Goal: Transaction & Acquisition: Purchase product/service

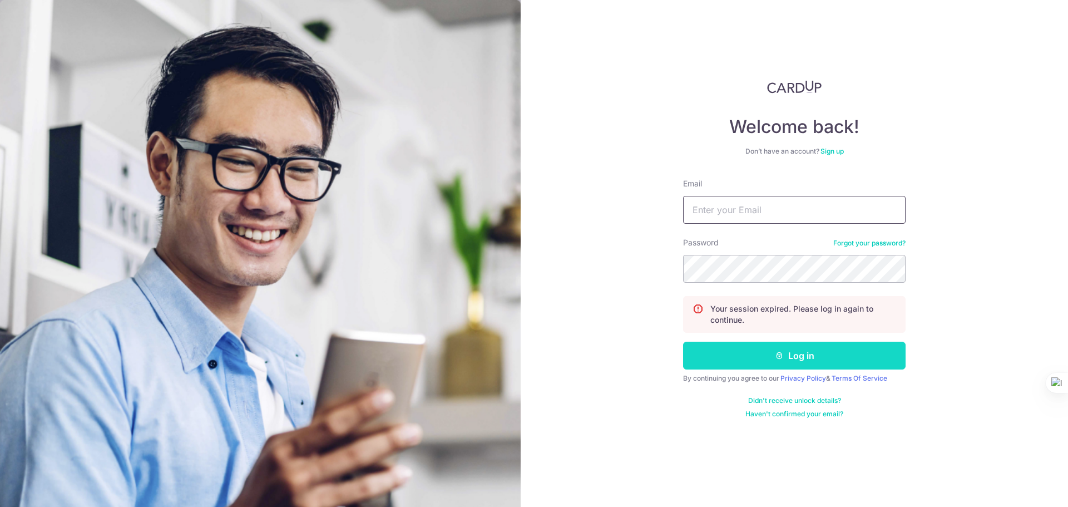
type input "julmawancendy@gmail.com"
click at [826, 353] on button "Log in" at bounding box center [794, 356] width 223 height 28
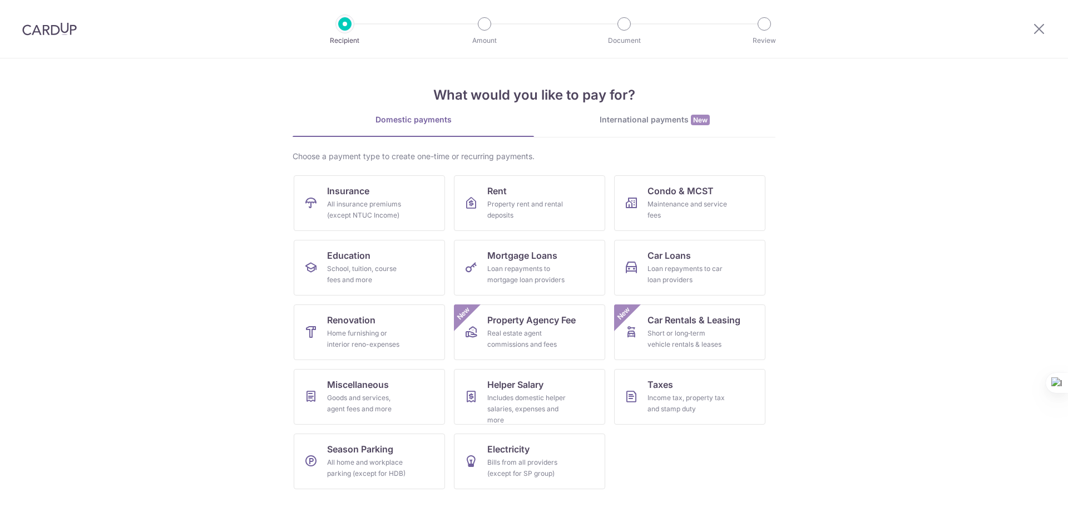
click at [379, 208] on div "All insurance premiums (except NTUC Income)" at bounding box center [367, 210] width 80 height 22
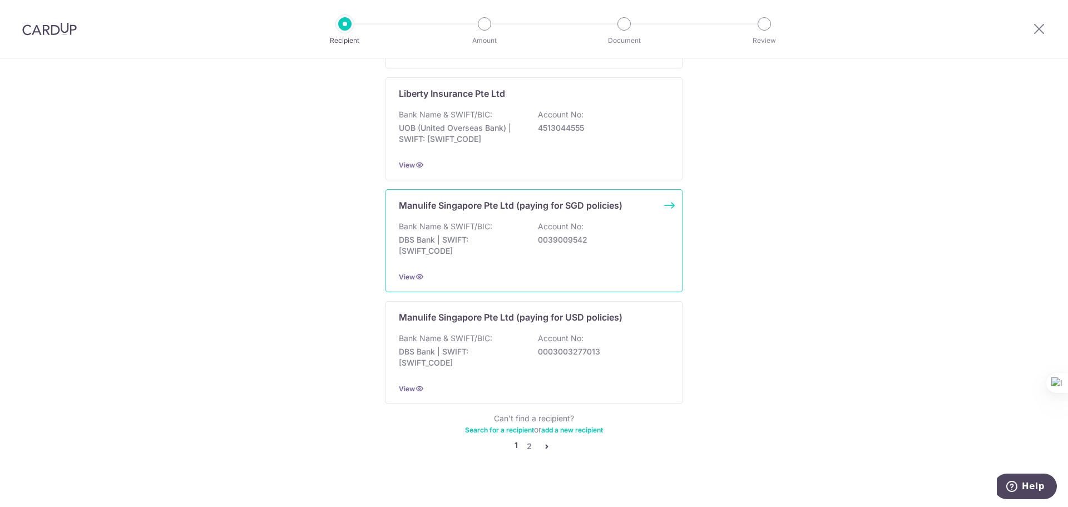
scroll to position [1013, 0]
click at [524, 439] on link "2" at bounding box center [528, 445] width 13 height 13
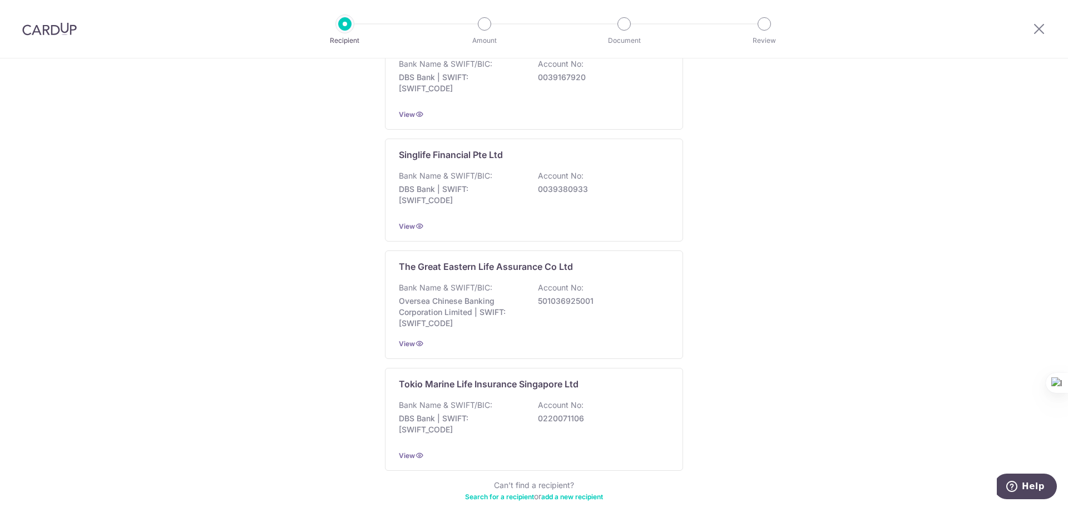
scroll to position [1018, 0]
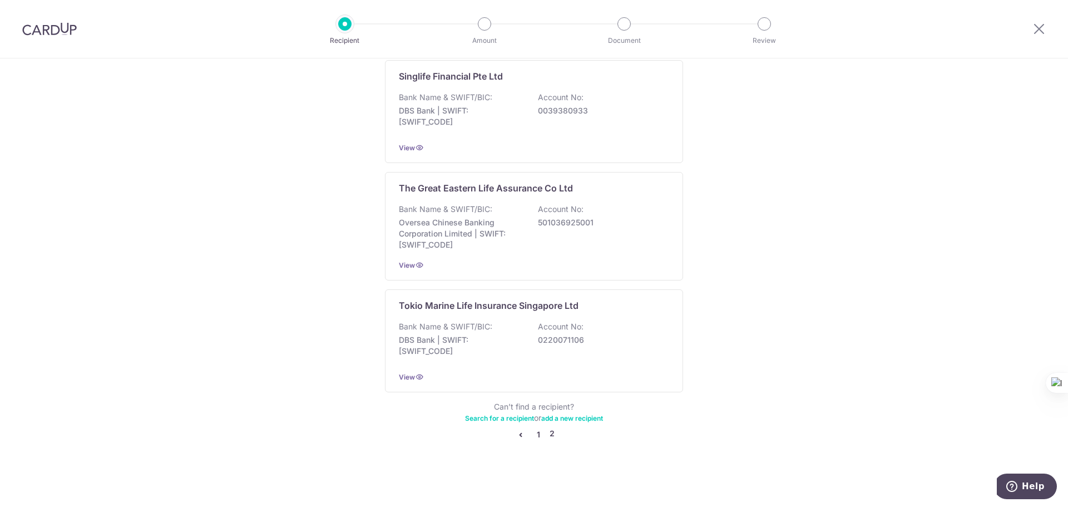
click at [536, 432] on link "1" at bounding box center [538, 434] width 13 height 13
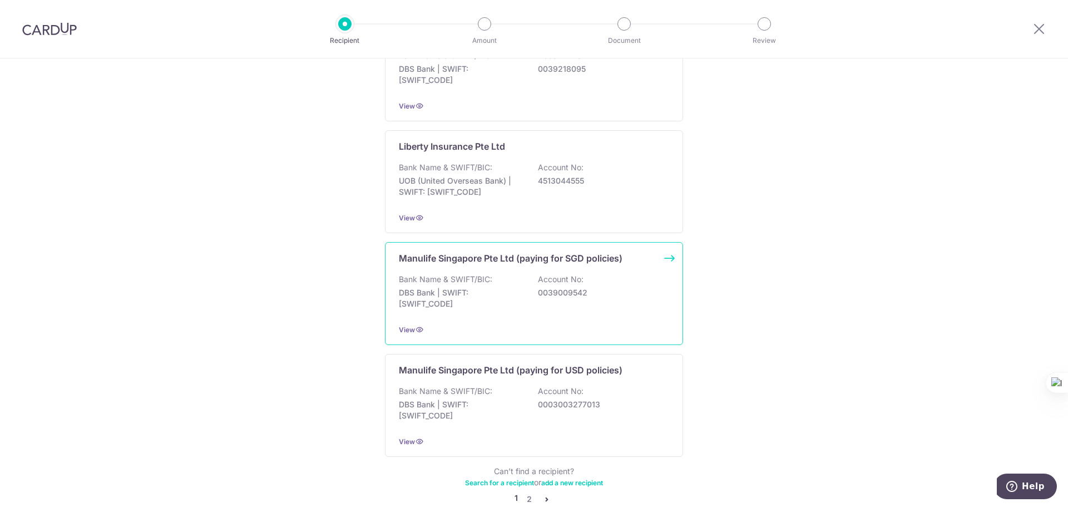
scroll to position [1013, 0]
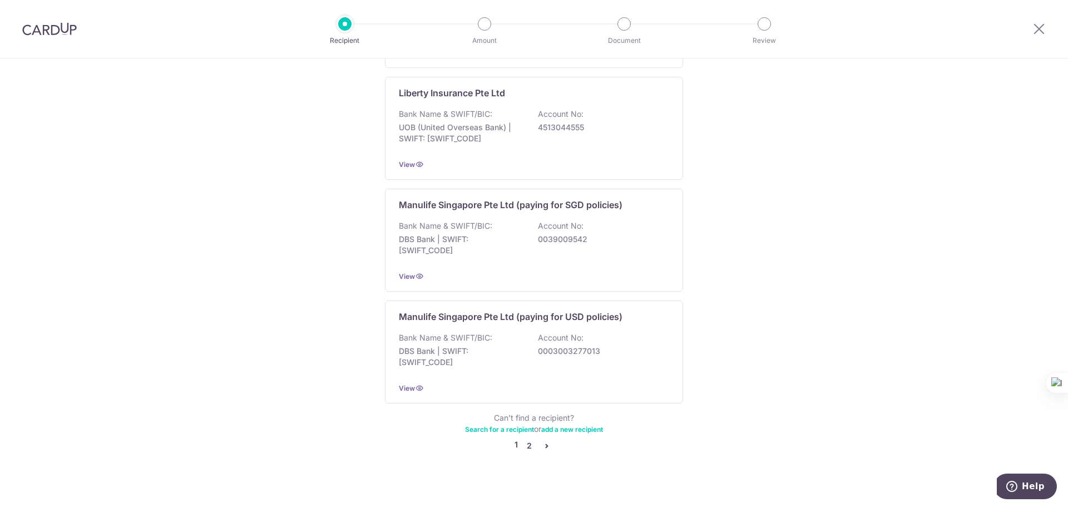
click at [523, 439] on link "2" at bounding box center [528, 445] width 13 height 13
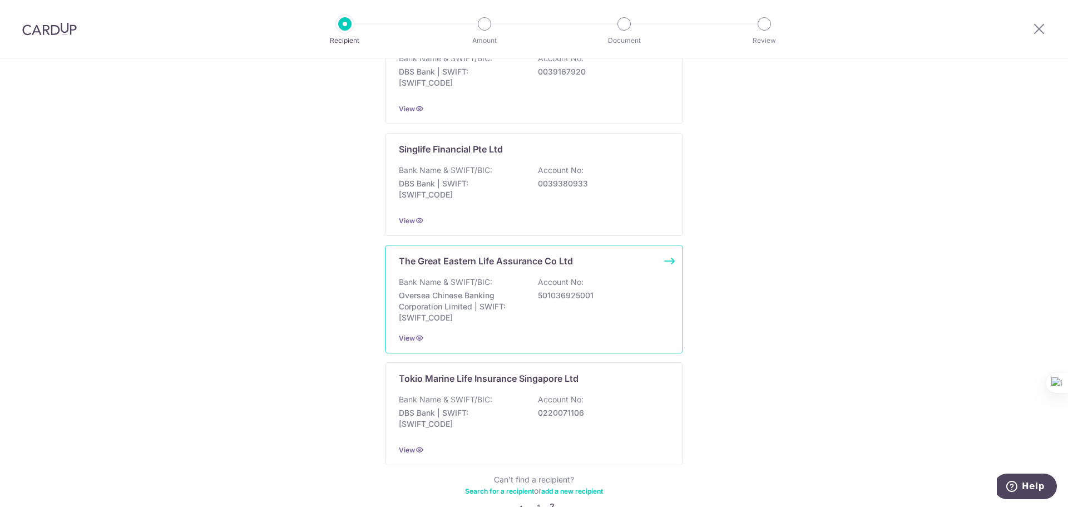
scroll to position [946, 0]
click at [558, 274] on div "The Great Eastern Life Assurance Co Ltd Bank Name & SWIFT/BIC: Oversea Chinese …" at bounding box center [534, 298] width 298 height 108
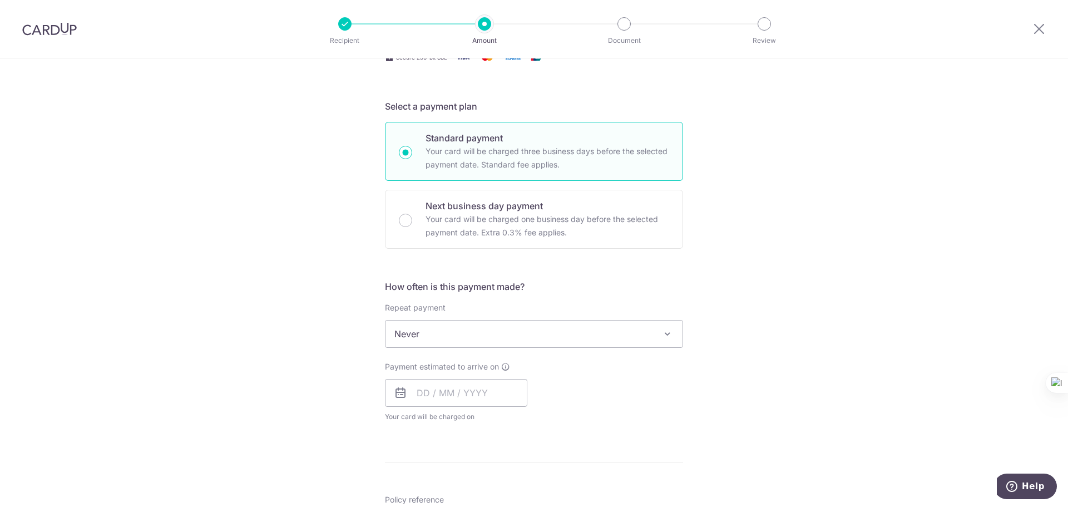
scroll to position [223, 0]
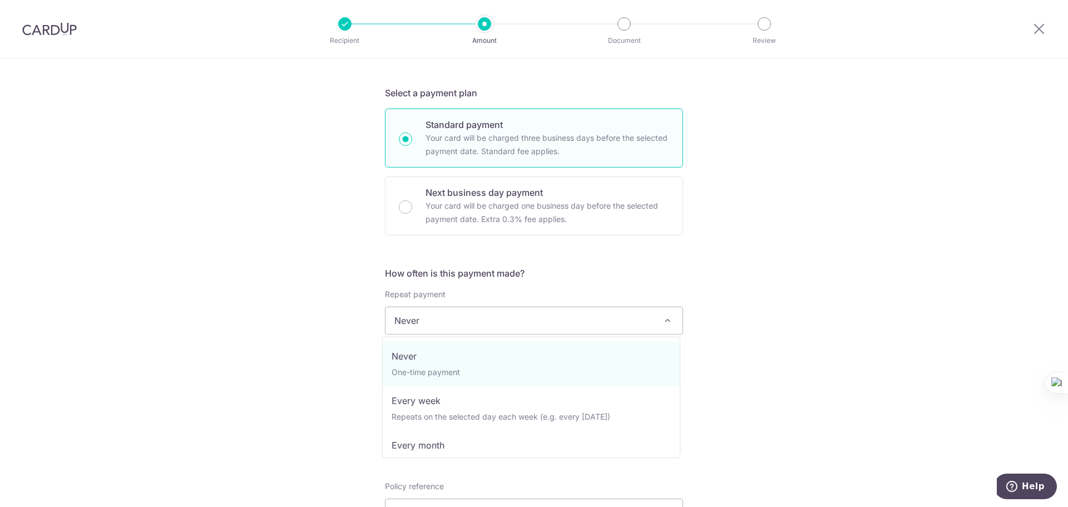
click at [545, 318] on span "Never" at bounding box center [534, 320] width 297 height 27
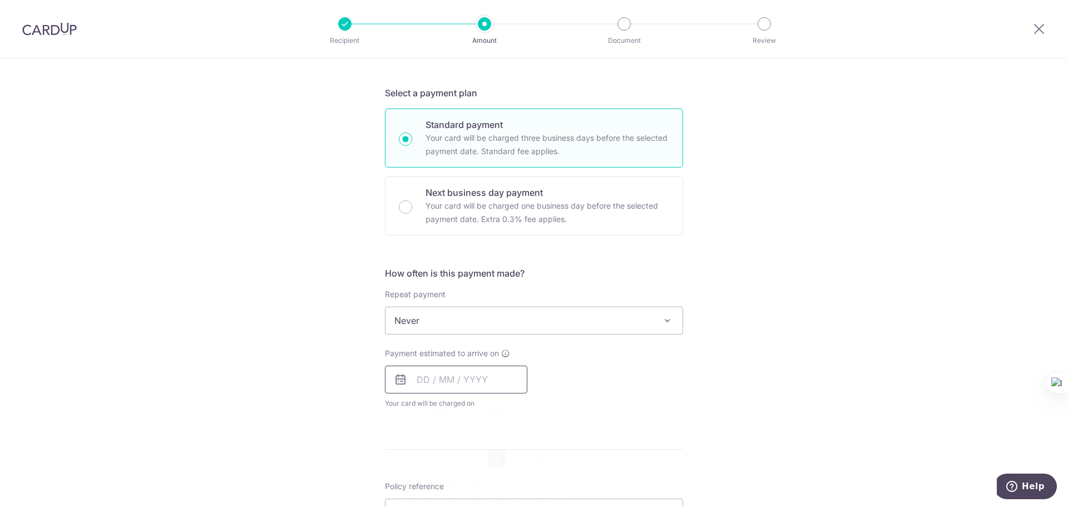
click at [466, 382] on input "text" at bounding box center [456, 380] width 142 height 28
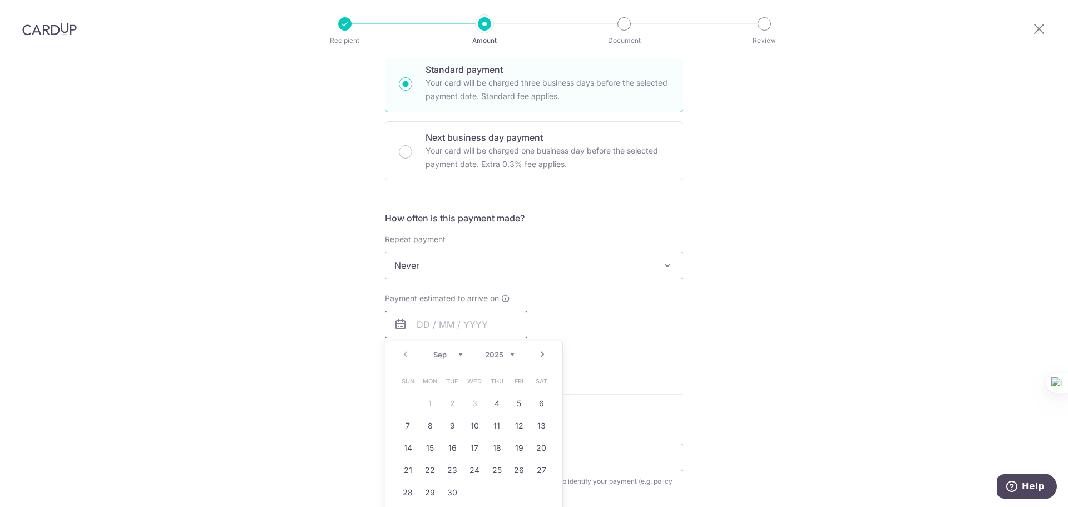
scroll to position [278, 0]
click at [494, 396] on link "4" at bounding box center [497, 403] width 18 height 18
type input "[DATE]"
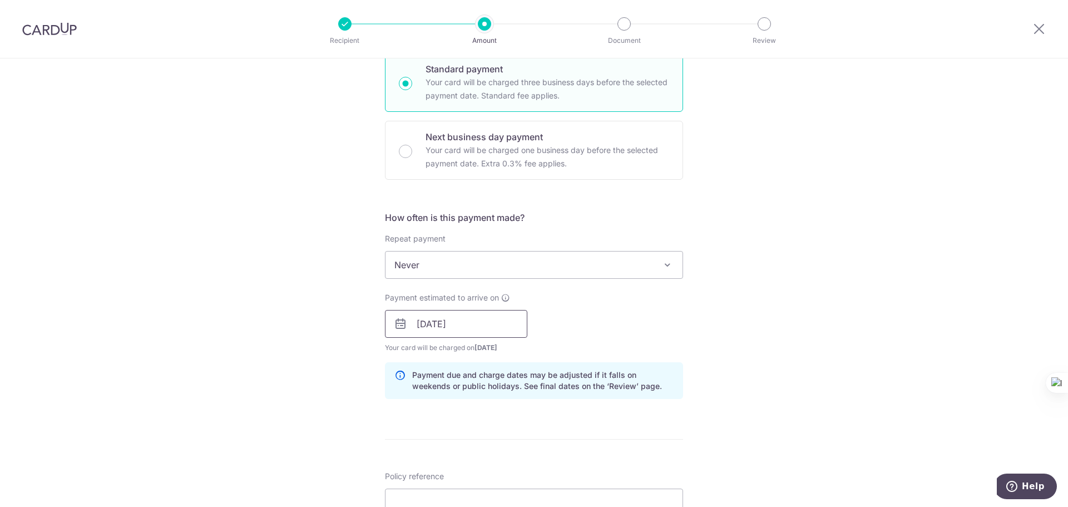
click at [507, 320] on input "[DATE]" at bounding box center [456, 324] width 142 height 28
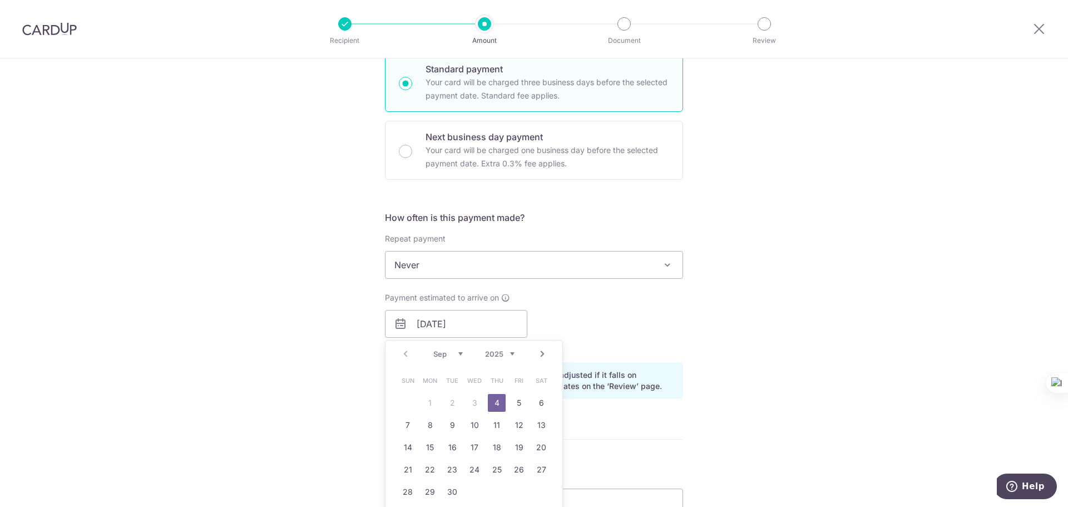
click at [402, 353] on div "Prev Next Sep Oct Nov Dec 2025 2026 2027 2028 2029 2030 2031 2032 2033 2034 2035" at bounding box center [474, 354] width 177 height 27
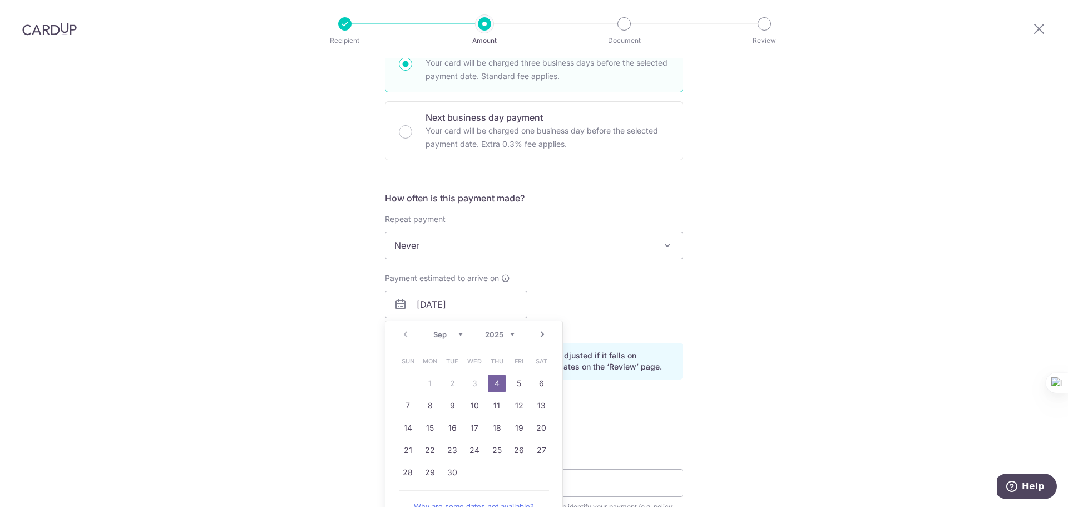
scroll to position [389, 0]
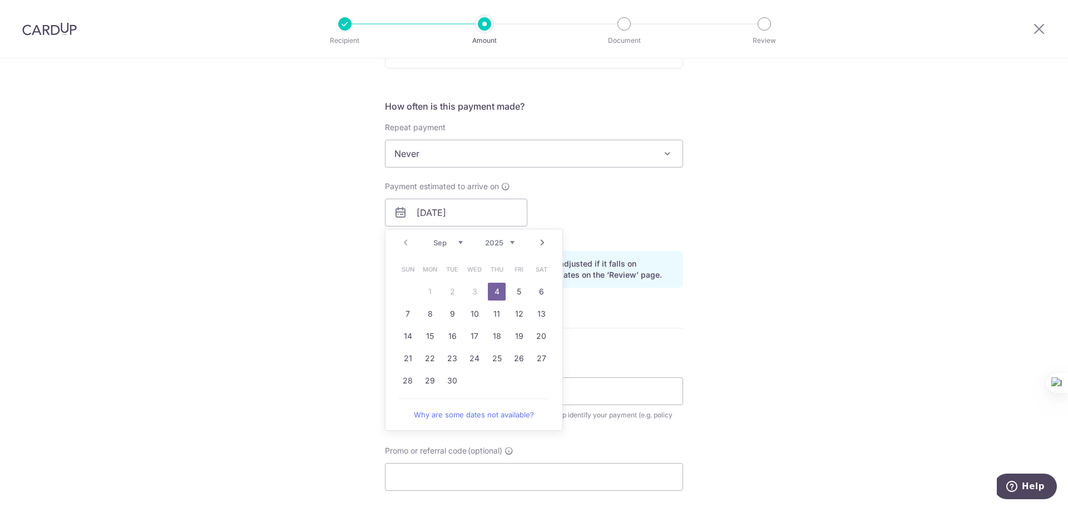
click at [322, 320] on div "Tell us more about your payment Enter payment amount SGD Select Card Select opt…" at bounding box center [534, 195] width 1068 height 1052
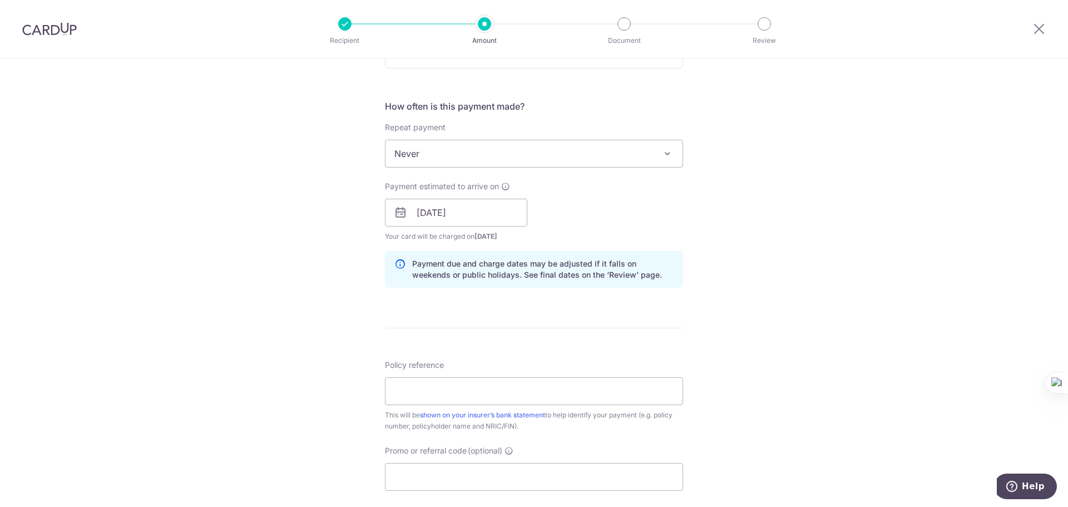
click at [317, 305] on div "Tell us more about your payment Enter payment amount SGD Select Card Select opt…" at bounding box center [534, 195] width 1068 height 1052
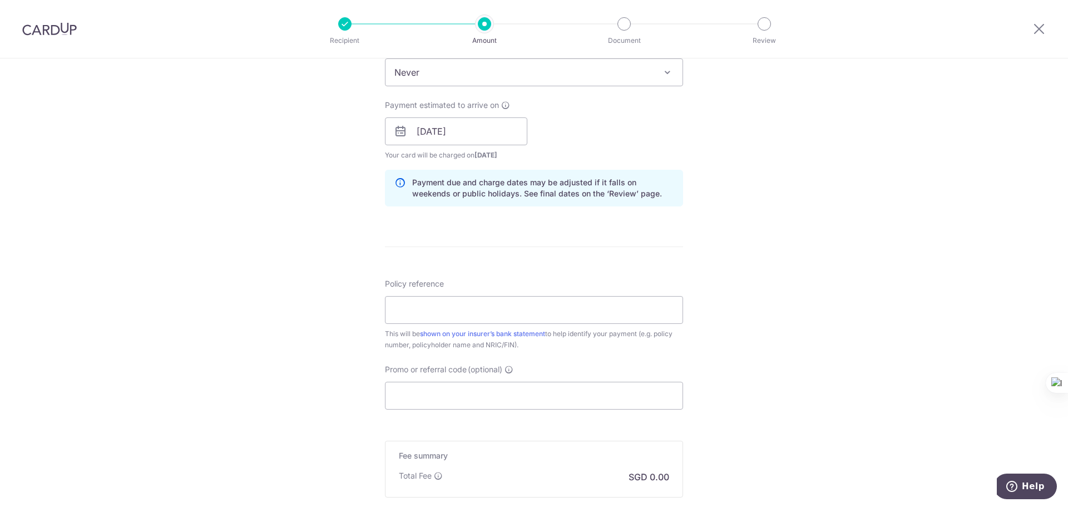
scroll to position [604, 0]
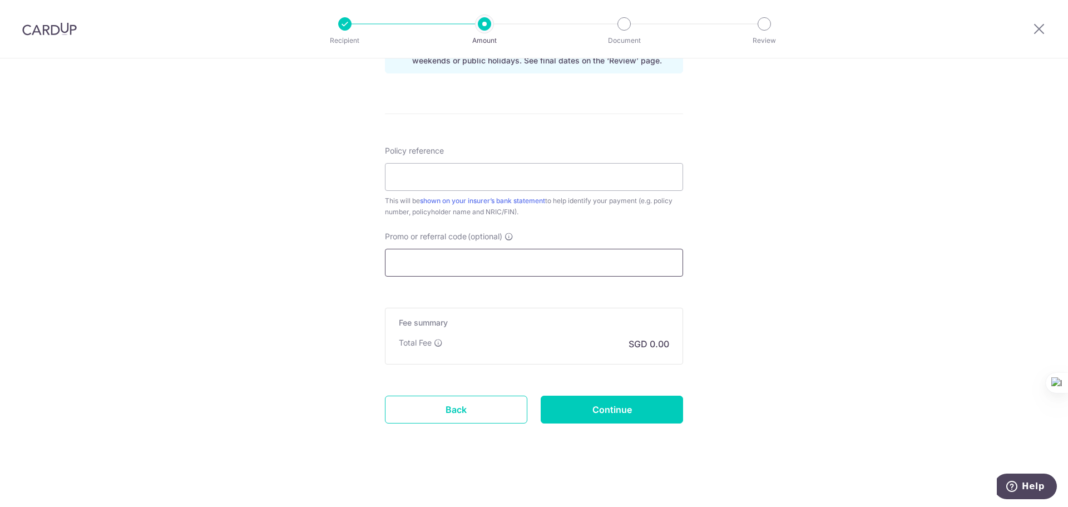
click at [487, 258] on input "Promo or referral code (optional)" at bounding box center [534, 263] width 298 height 28
paste input "OFF225"
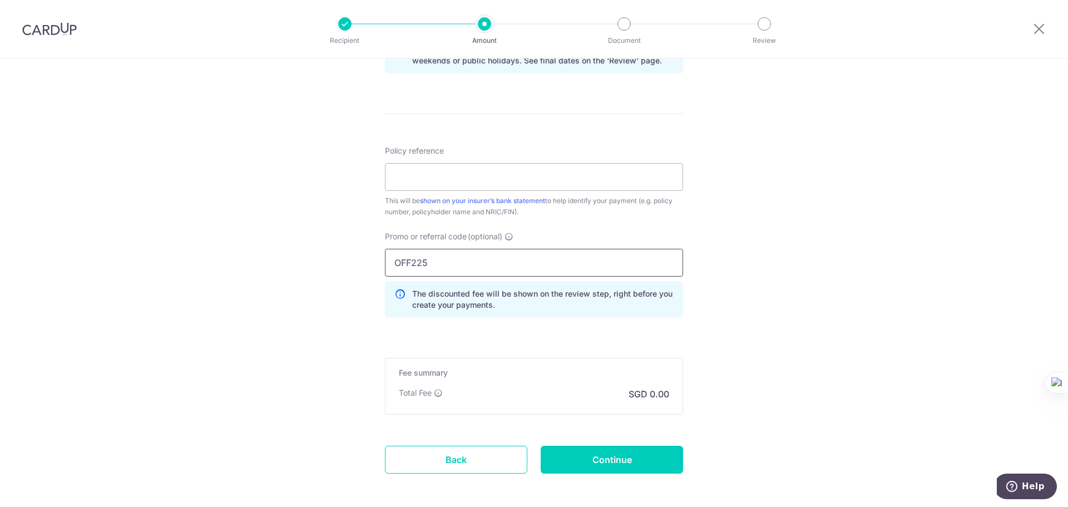
type input "OFF225"
click at [709, 300] on div "Tell us more about your payment Enter payment amount SGD Select Card Select opt…" at bounding box center [534, 6] width 1068 height 1102
click at [361, 325] on div "Tell us more about your payment Enter payment amount SGD Select Card Select opt…" at bounding box center [534, 6] width 1068 height 1102
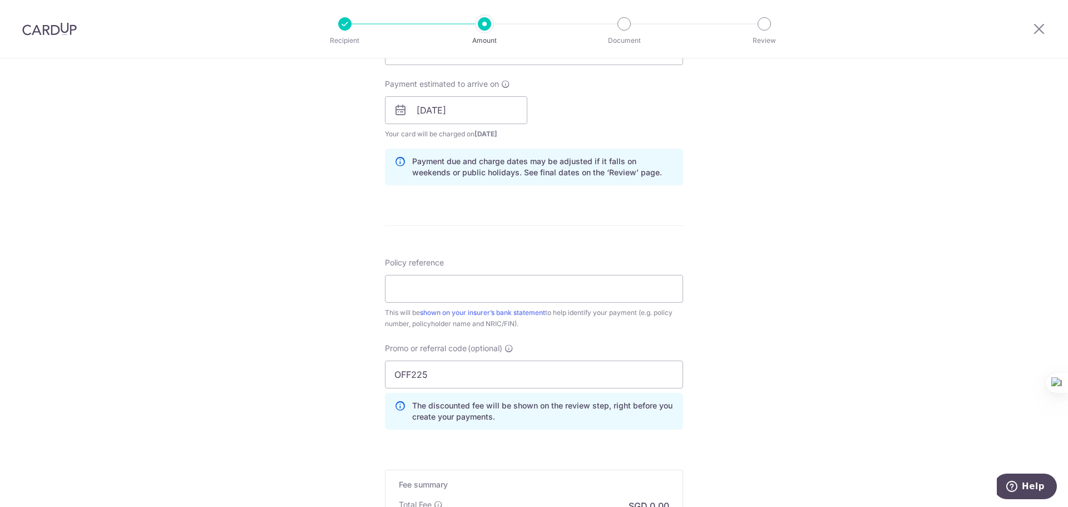
scroll to position [0, 0]
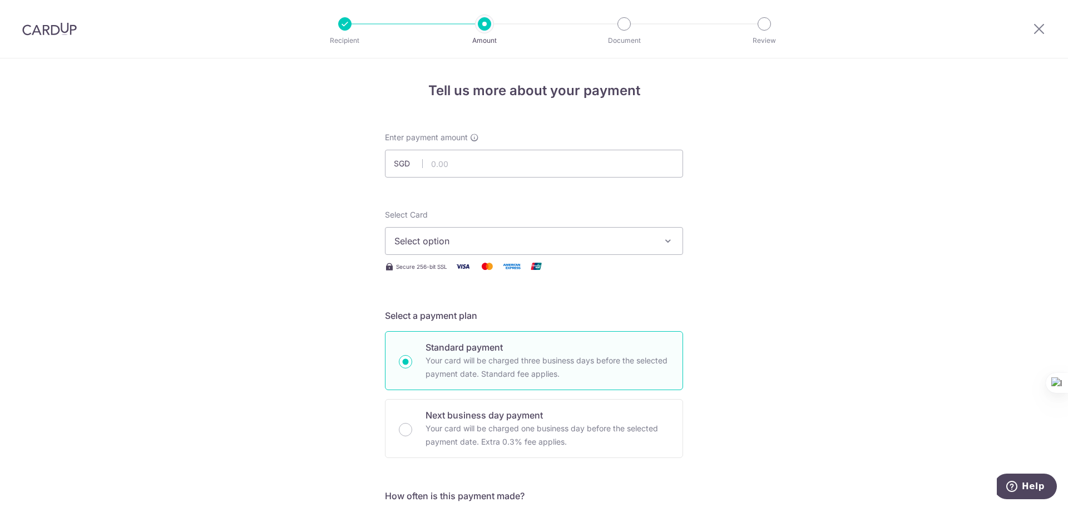
drag, startPoint x: 361, startPoint y: 260, endPoint x: 364, endPoint y: 187, distance: 73.5
click at [461, 165] on input "text" at bounding box center [534, 164] width 298 height 28
type input "371.82"
click at [534, 233] on button "Select option" at bounding box center [534, 241] width 298 height 28
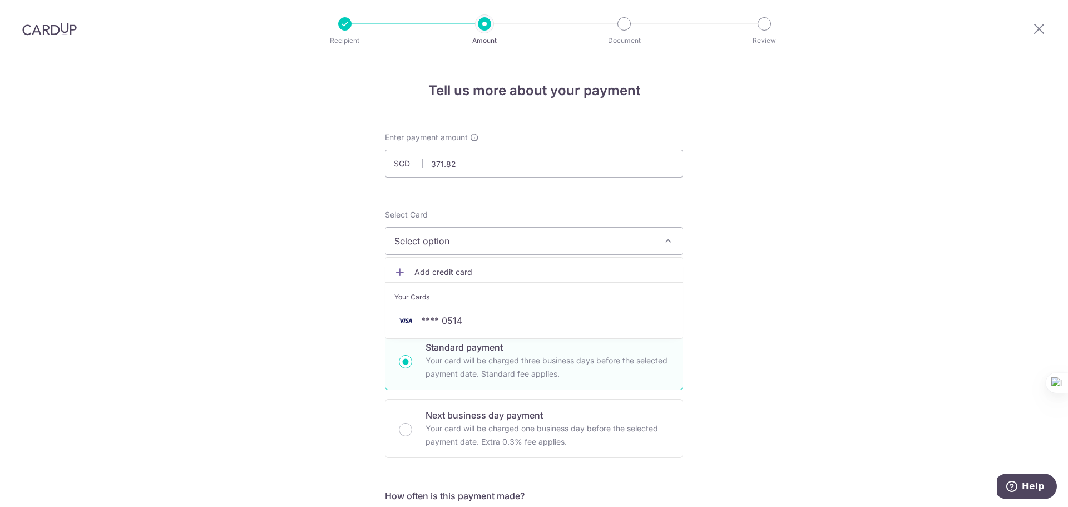
click at [456, 269] on span "Add credit card" at bounding box center [543, 272] width 259 height 11
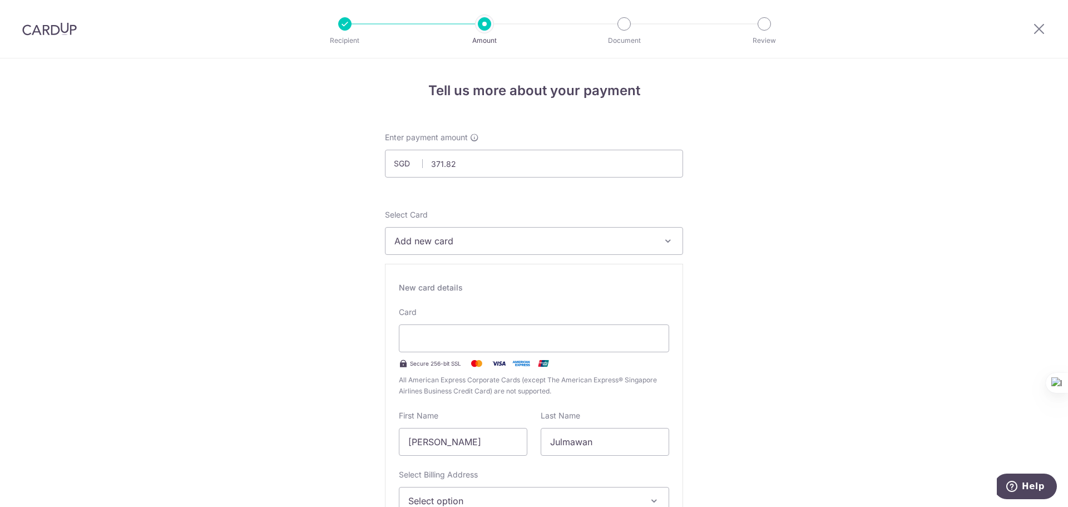
scroll to position [223, 0]
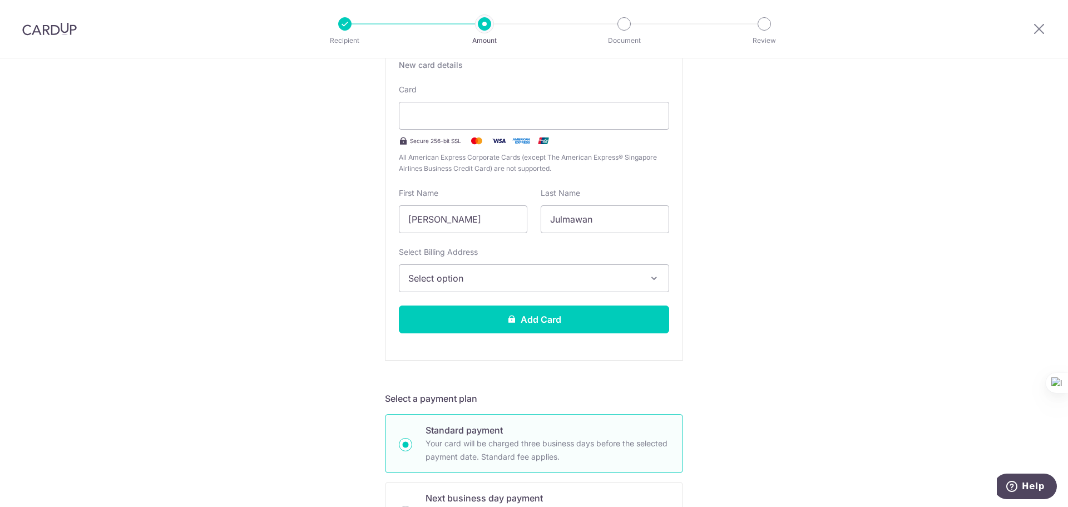
click at [480, 279] on span "Select option" at bounding box center [523, 278] width 231 height 13
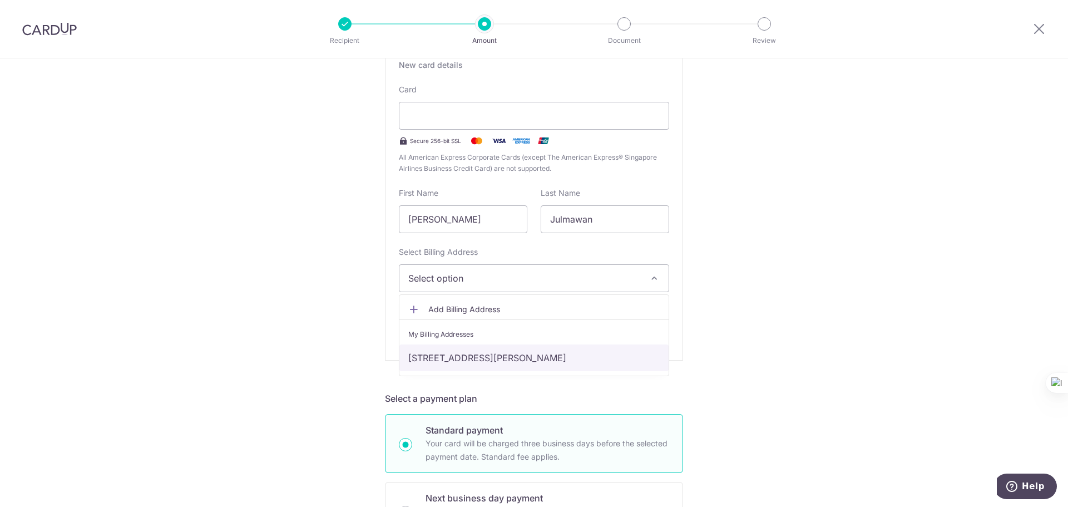
click at [488, 351] on link "115 #02-497 YISHUN RING ROAD CHONG PANG VALE SINGAPORE 760115, Singapore, Singa…" at bounding box center [533, 357] width 269 height 27
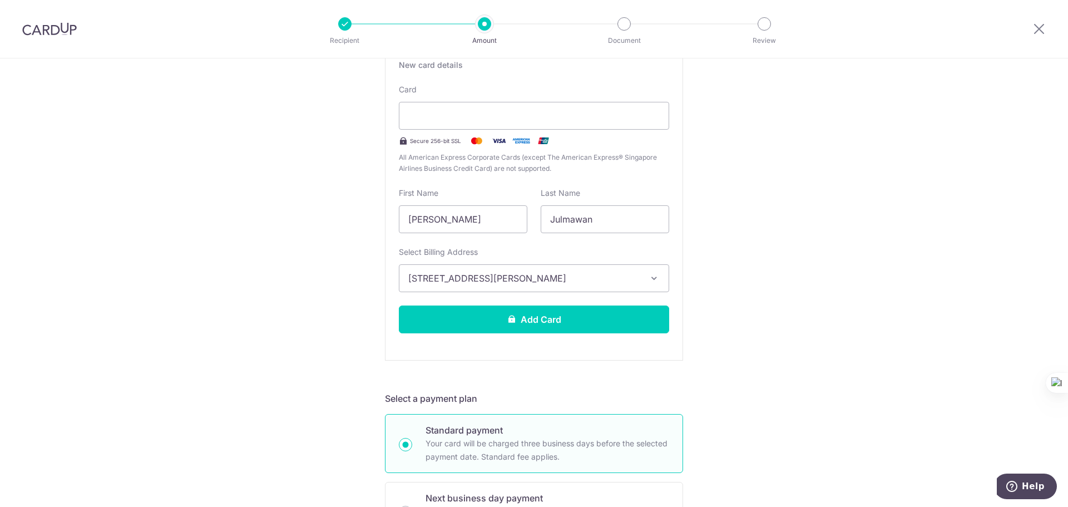
click at [527, 317] on button "Add Card" at bounding box center [534, 319] width 270 height 28
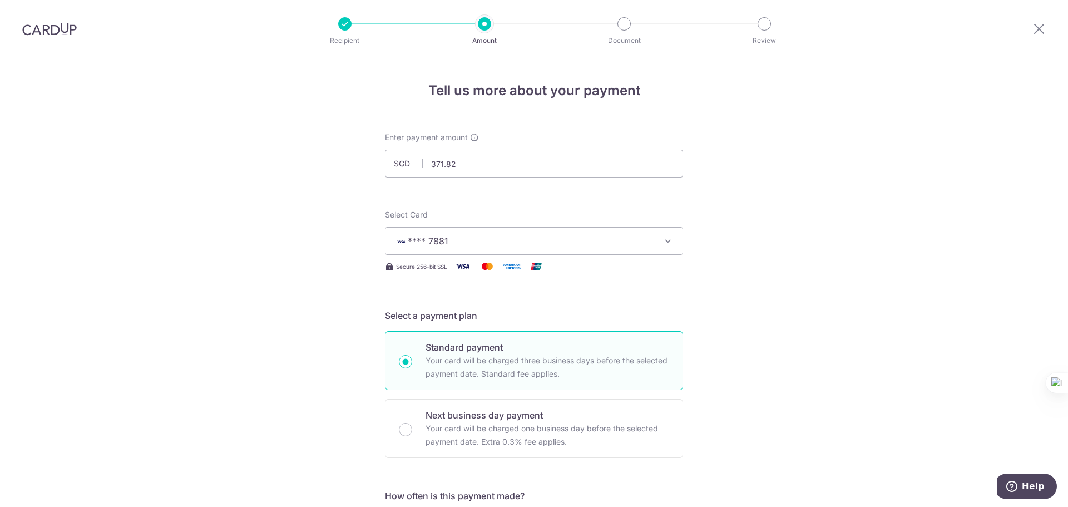
click at [620, 233] on button "**** 7881" at bounding box center [534, 241] width 298 height 28
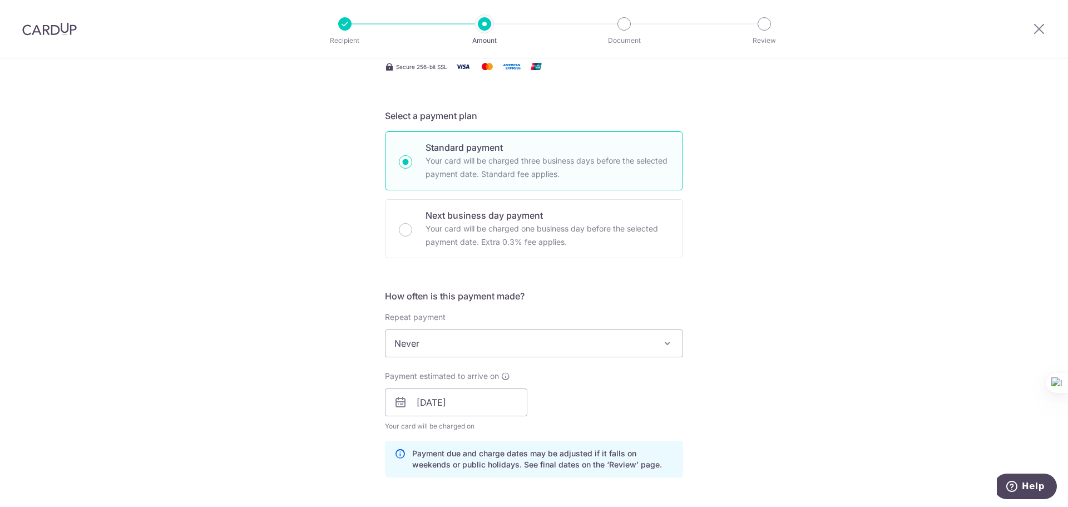
scroll to position [223, 0]
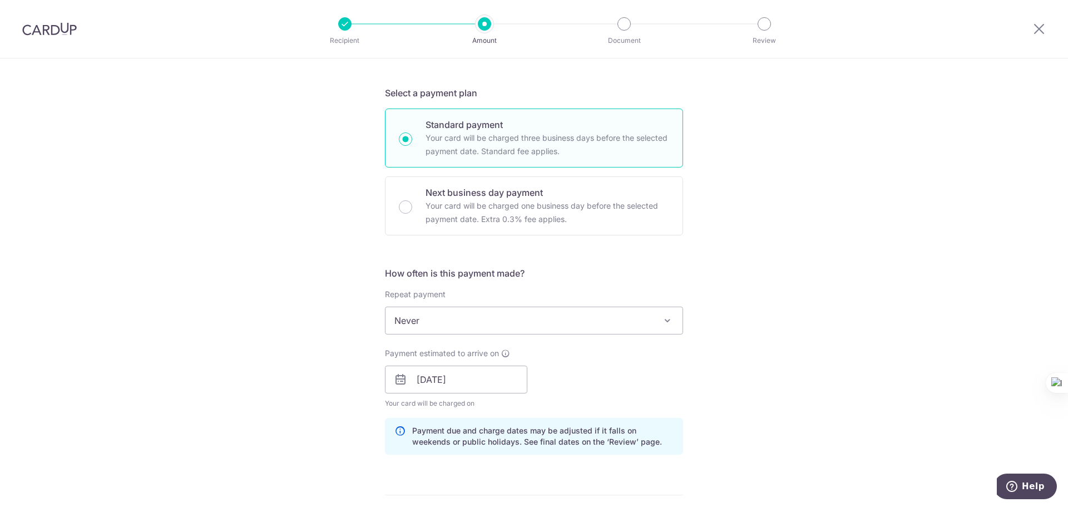
click at [529, 324] on span "Never" at bounding box center [534, 320] width 297 height 27
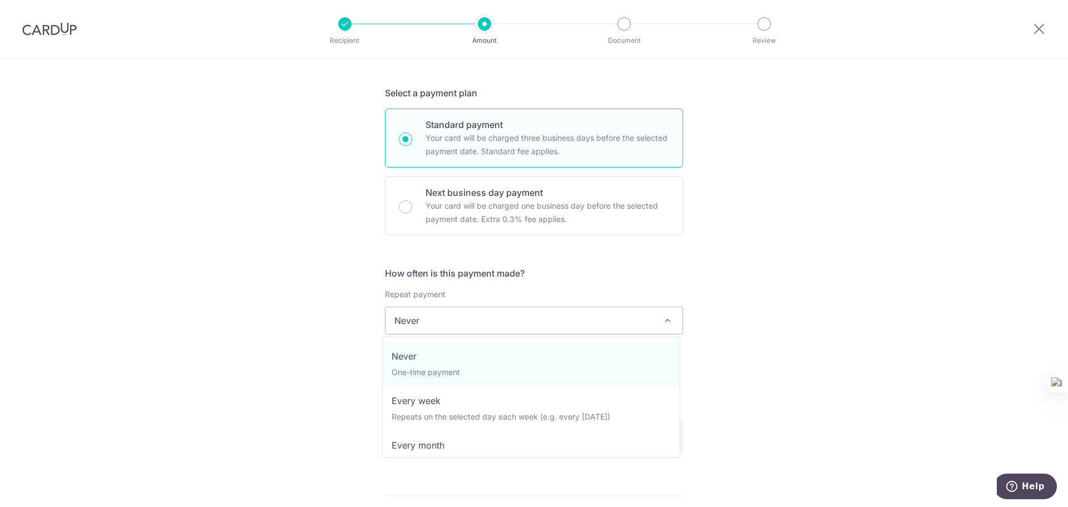
click at [797, 290] on div "Tell us more about your payment Enter payment amount SGD 371.82 371.82 Card add…" at bounding box center [534, 362] width 1068 height 1052
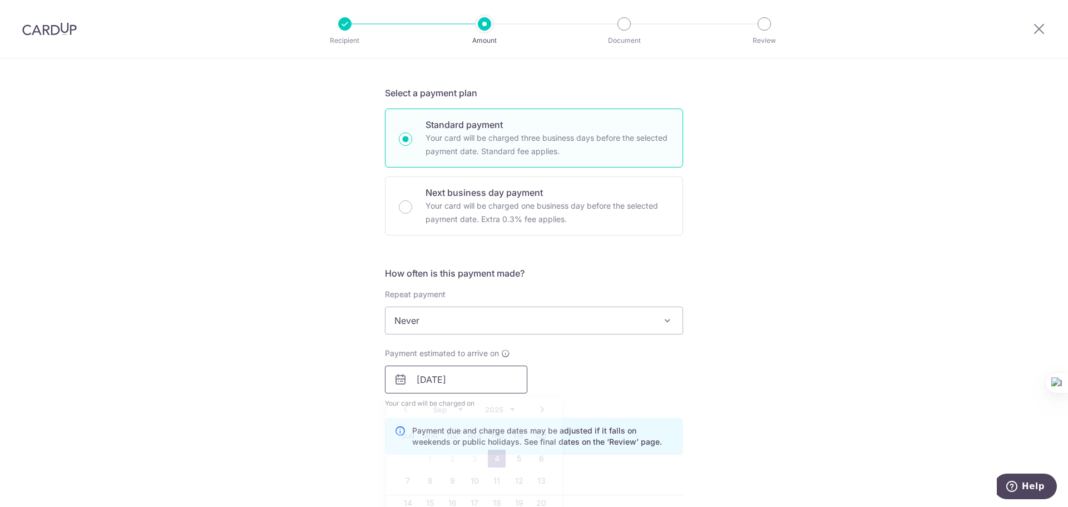
click at [482, 371] on input "[DATE]" at bounding box center [456, 380] width 142 height 28
click at [764, 333] on div "Tell us more about your payment Enter payment amount SGD 371.82 371.82 Card add…" at bounding box center [534, 362] width 1068 height 1052
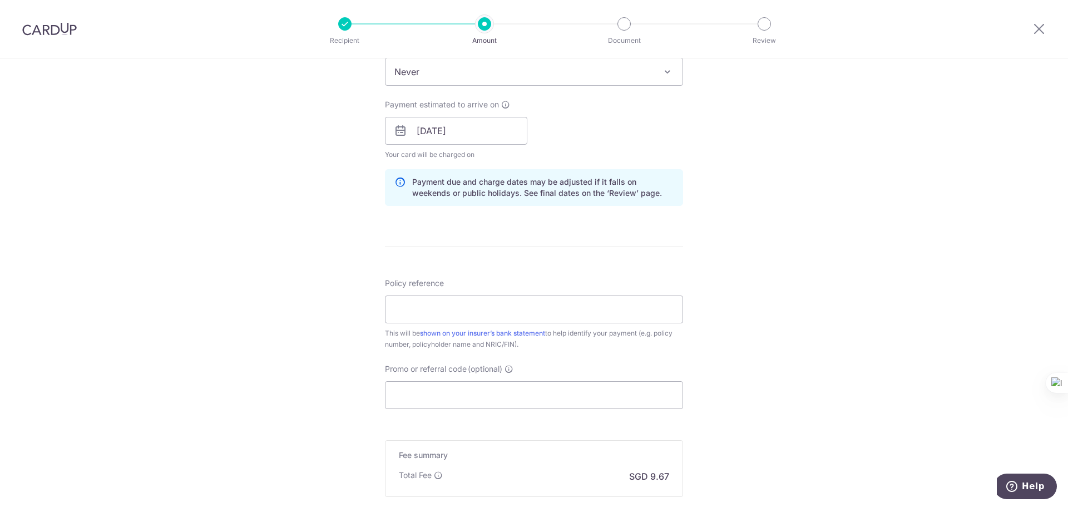
scroll to position [501, 0]
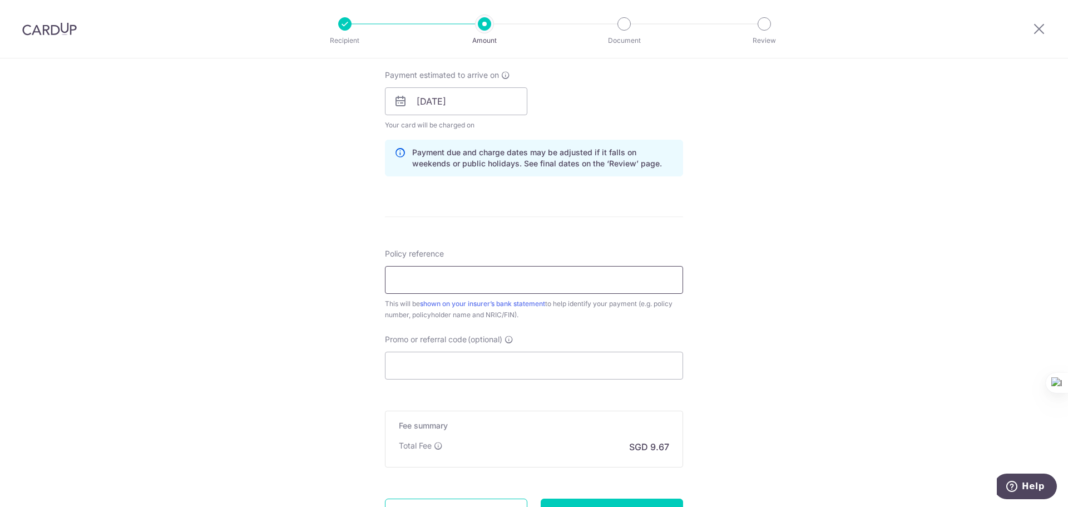
click at [509, 285] on input "Policy reference" at bounding box center [534, 280] width 298 height 28
click at [833, 327] on div "Tell us more about your payment Enter payment amount SGD 371.82 371.82 Card add…" at bounding box center [534, 84] width 1068 height 1052
click at [556, 293] on input "Policy reference" at bounding box center [534, 280] width 298 height 28
type input "0206831673"
click at [597, 356] on input "Promo or referral code (optional)" at bounding box center [534, 366] width 298 height 28
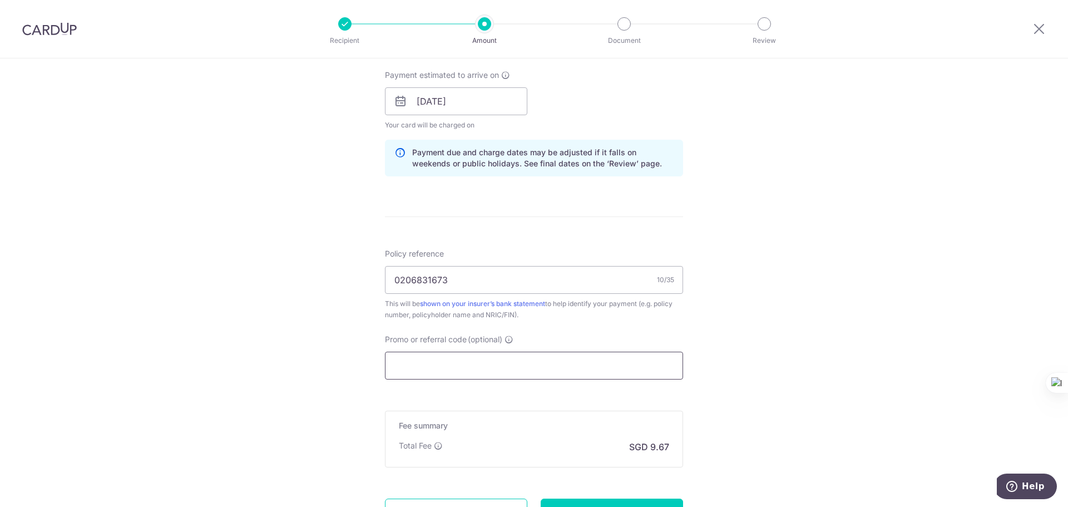
paste input "OFF225"
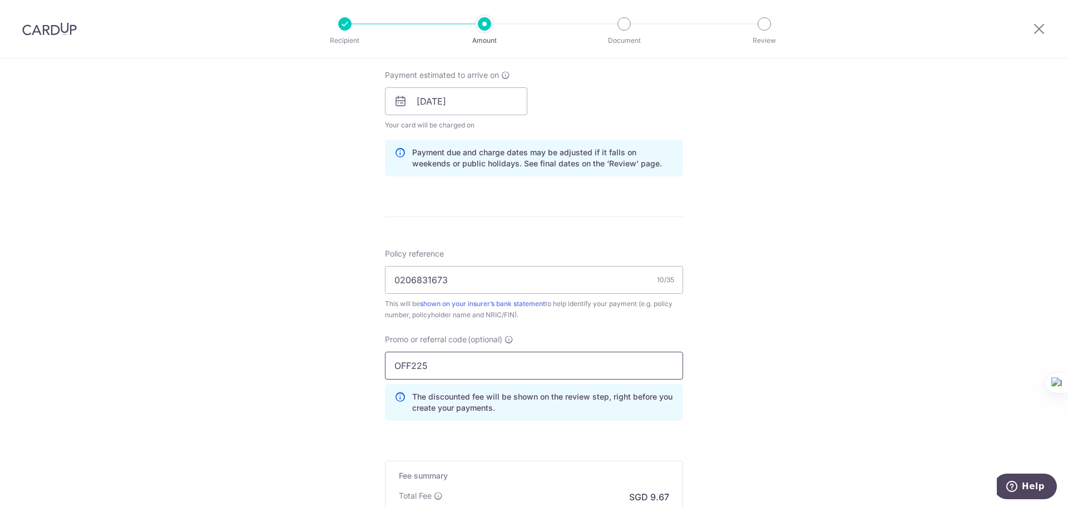
type input "OFF225"
click at [792, 367] on div "Tell us more about your payment Enter payment amount SGD 371.82 371.82 Card add…" at bounding box center [534, 109] width 1068 height 1102
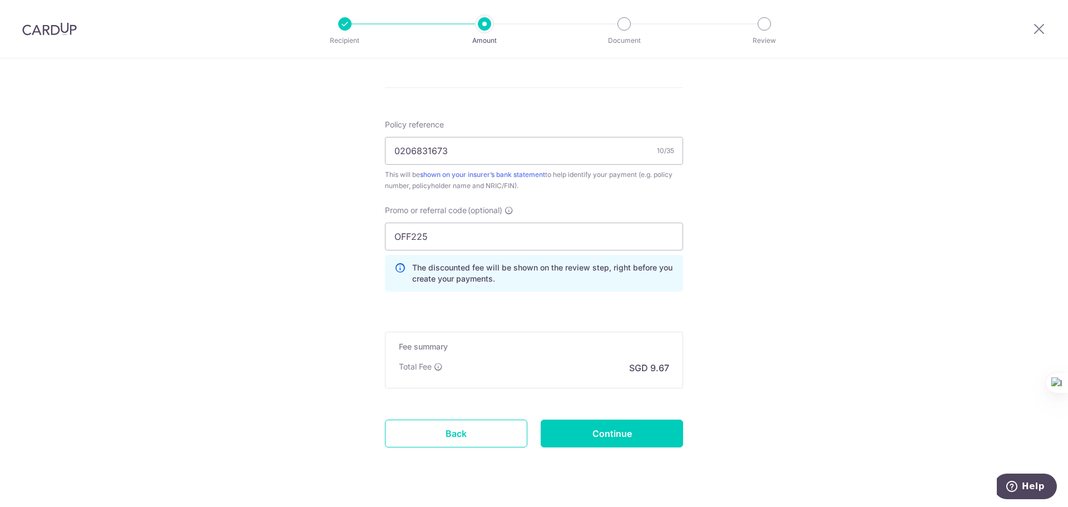
scroll to position [654, 0]
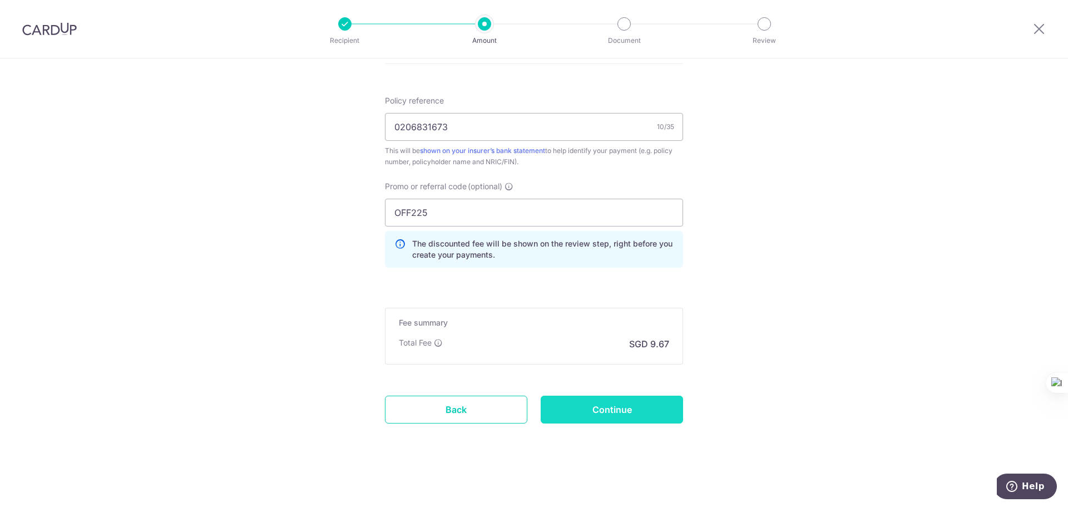
click at [620, 413] on input "Continue" at bounding box center [612, 410] width 142 height 28
type input "Create Schedule"
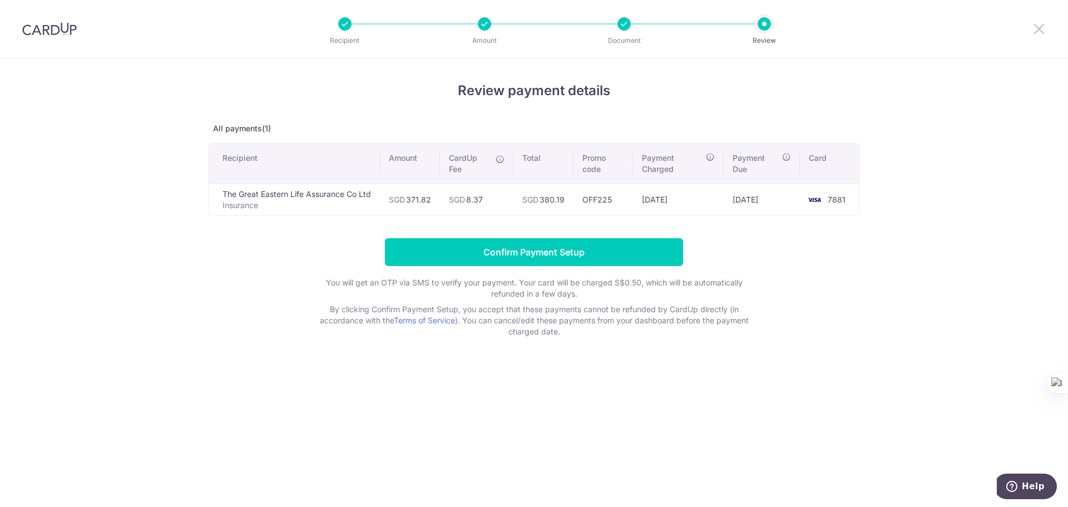
click at [1040, 27] on icon at bounding box center [1039, 29] width 13 height 14
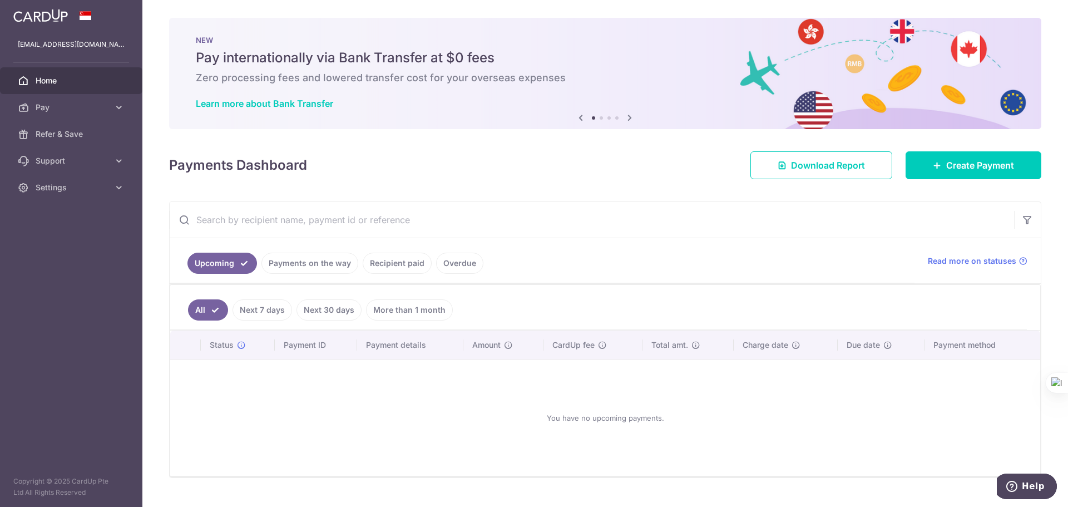
click at [288, 267] on link "Payments on the way" at bounding box center [309, 263] width 97 height 21
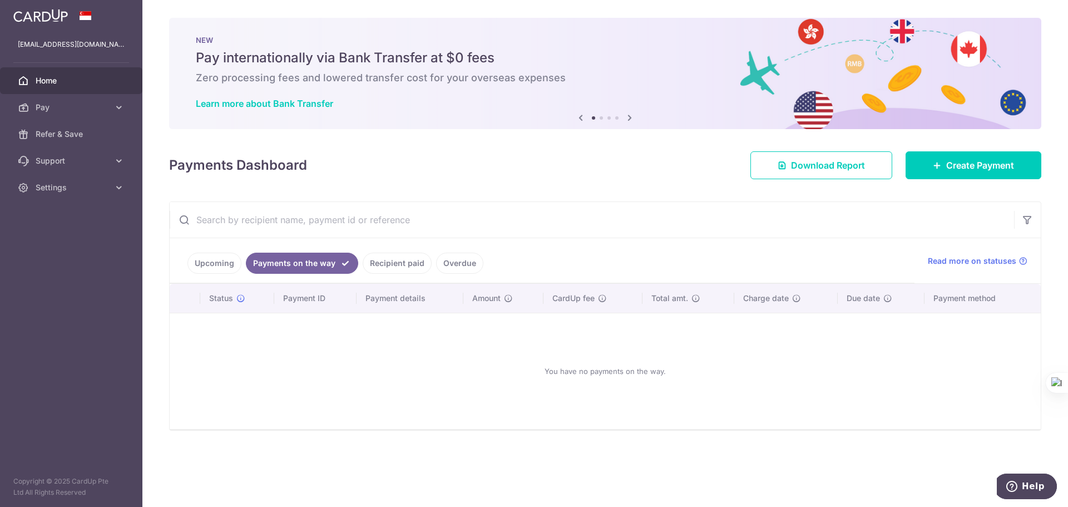
click at [363, 266] on link "Recipient paid" at bounding box center [397, 263] width 69 height 21
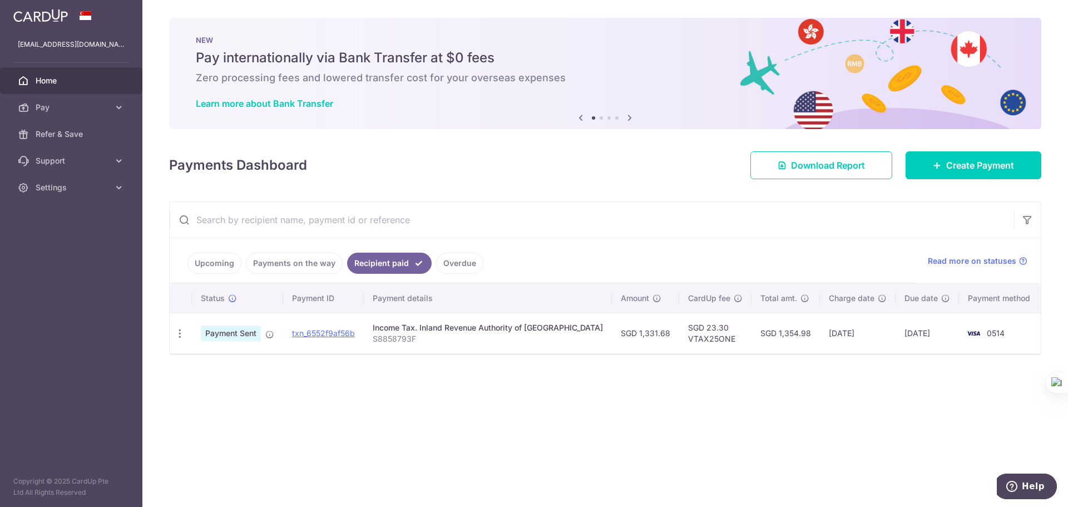
click at [443, 259] on link "Overdue" at bounding box center [459, 263] width 47 height 21
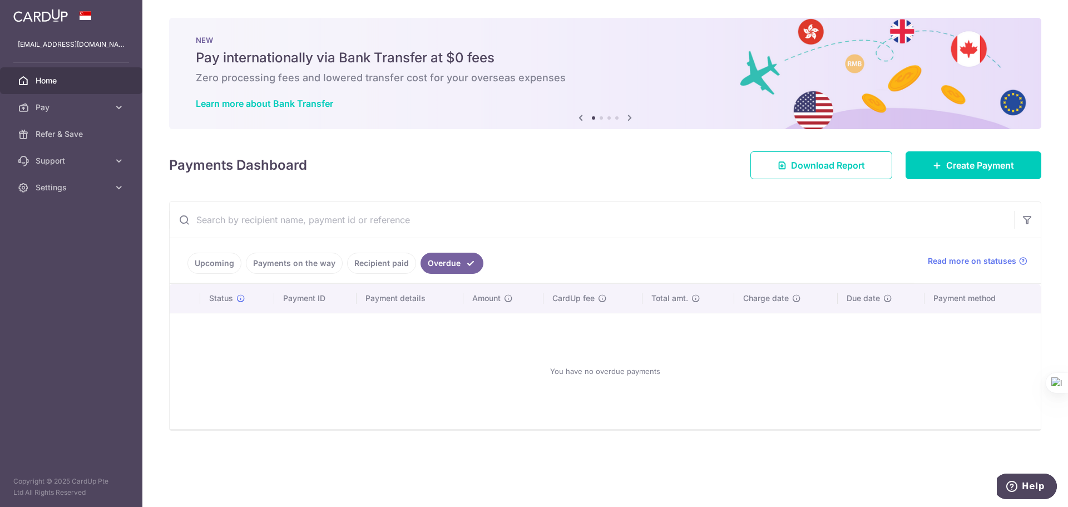
click at [221, 264] on link "Upcoming" at bounding box center [214, 263] width 54 height 21
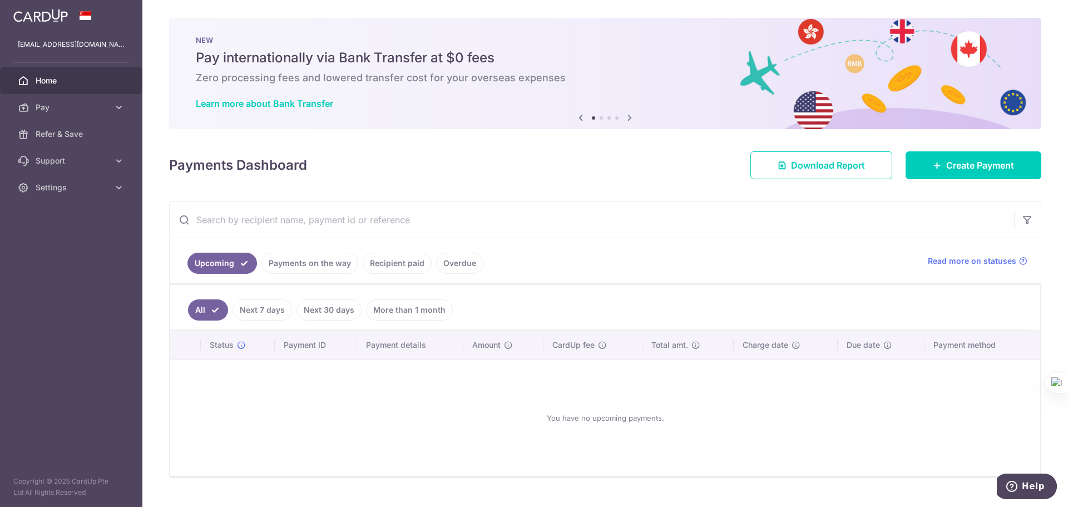
click at [394, 259] on link "Recipient paid" at bounding box center [397, 263] width 69 height 21
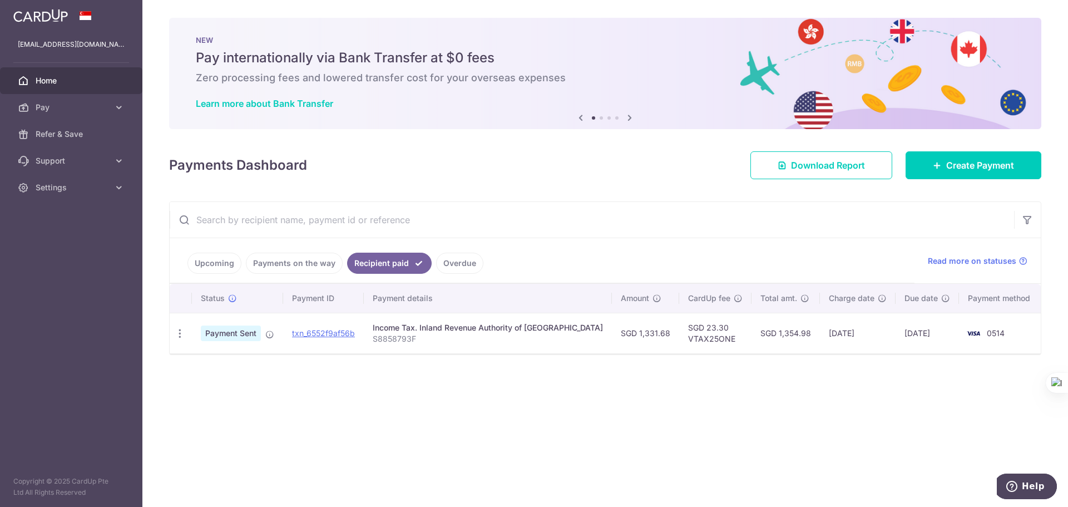
click at [210, 268] on link "Upcoming" at bounding box center [214, 263] width 54 height 21
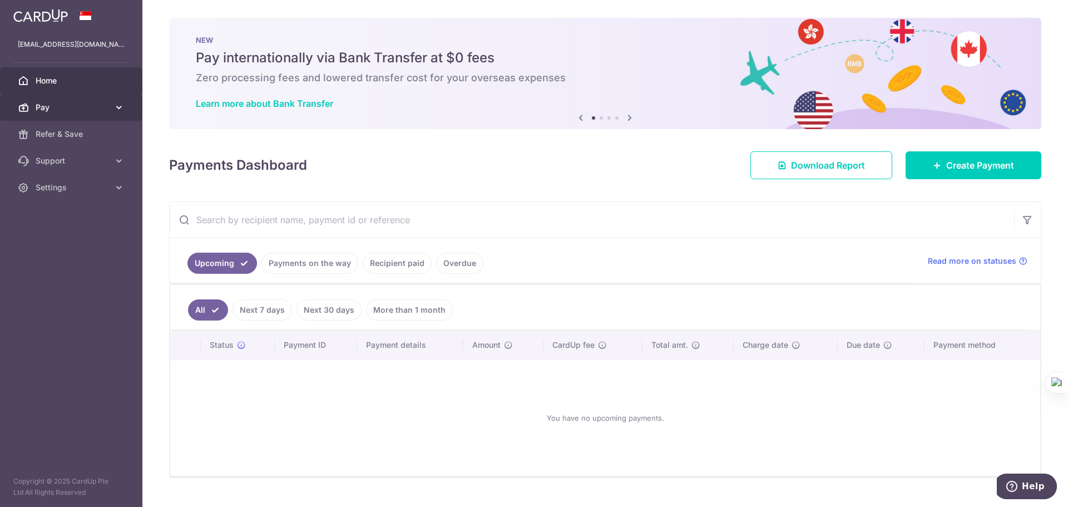
click at [86, 111] on span "Pay" at bounding box center [72, 107] width 73 height 11
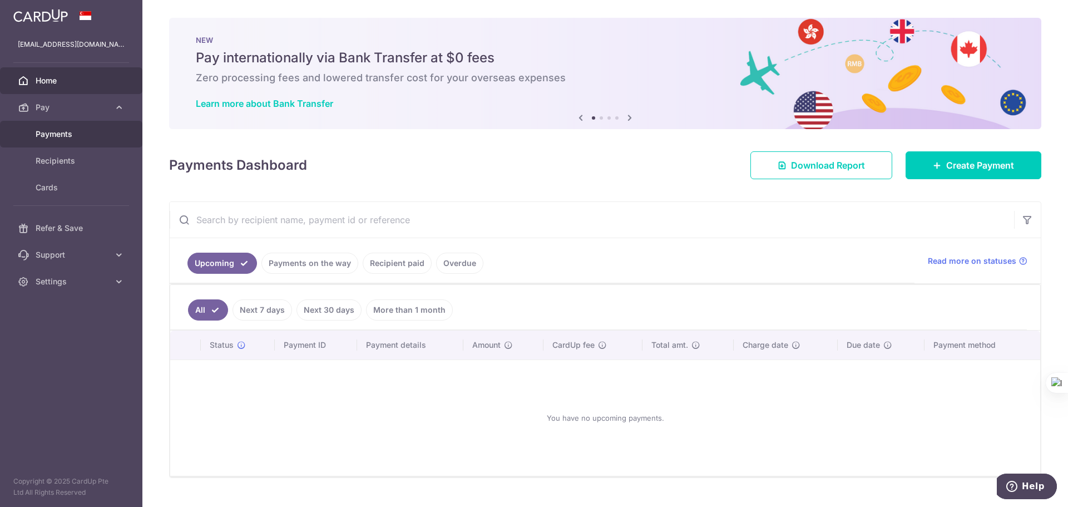
click at [79, 137] on span "Payments" at bounding box center [72, 134] width 73 height 11
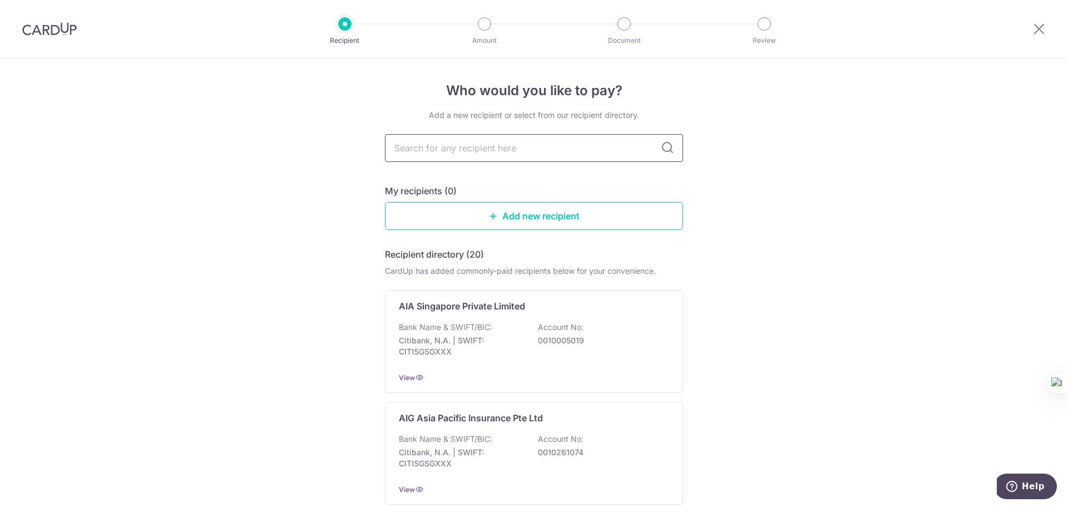
click at [468, 152] on input "text" at bounding box center [534, 148] width 298 height 28
drag, startPoint x: 337, startPoint y: 171, endPoint x: 353, endPoint y: 168, distance: 16.5
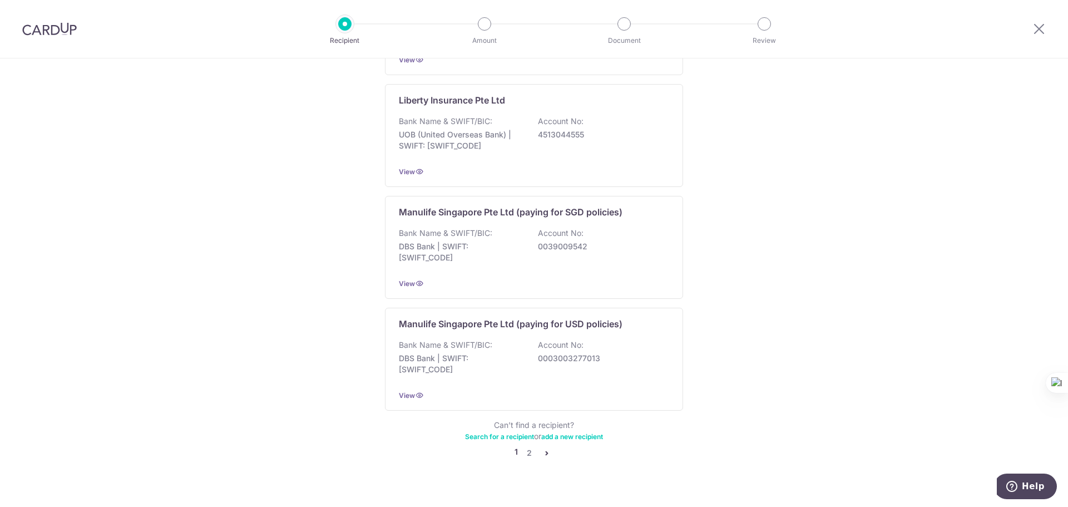
scroll to position [1013, 0]
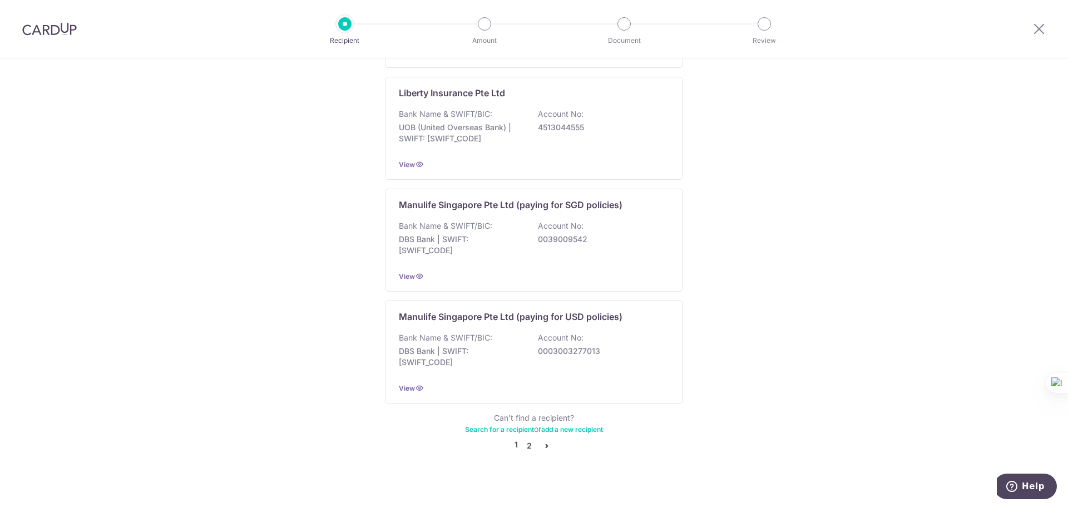
click at [524, 439] on link "2" at bounding box center [528, 445] width 13 height 13
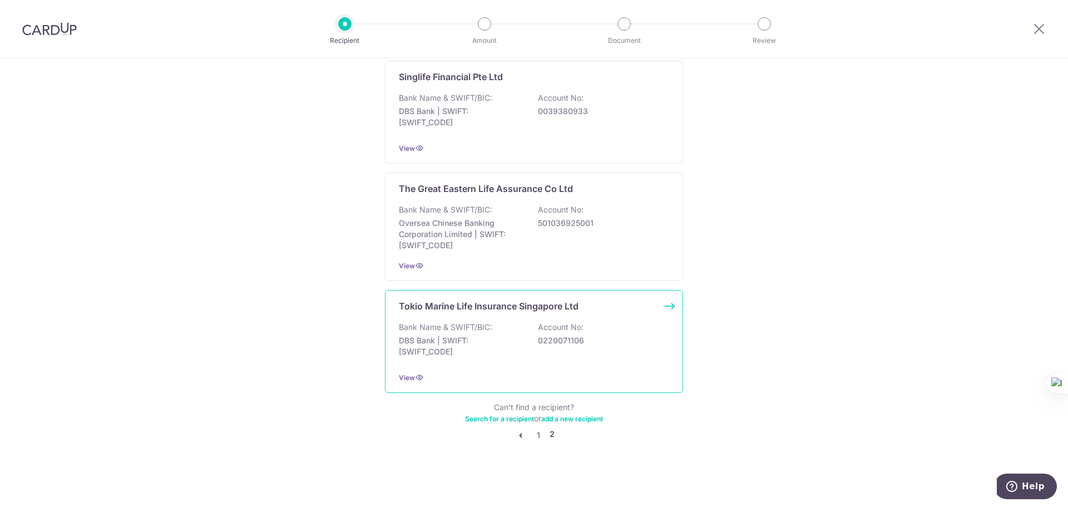
scroll to position [1018, 0]
click at [527, 250] on div "Bank Name & SWIFT/BIC: Oversea Chinese Banking Corporation Limited | SWIFT: OCB…" at bounding box center [534, 227] width 270 height 47
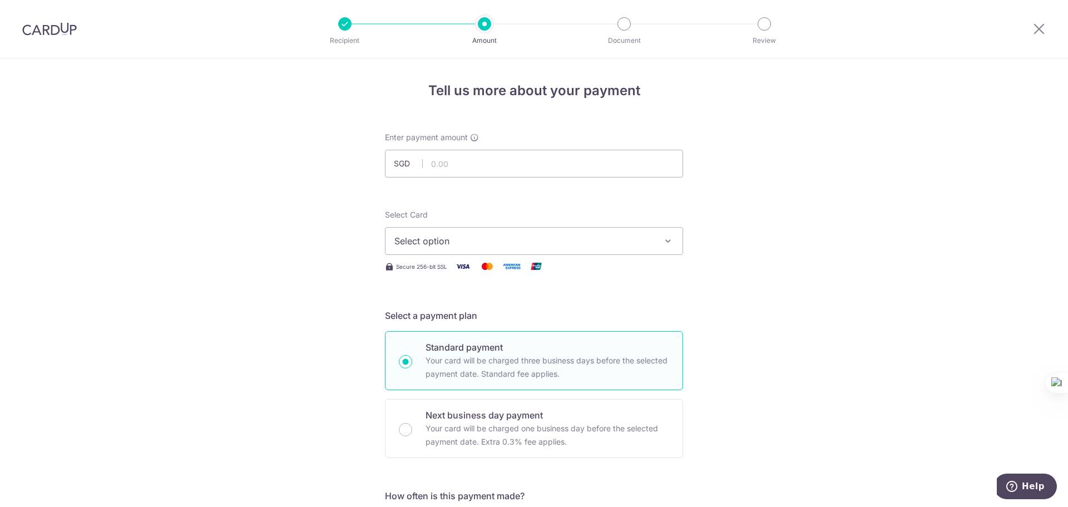
type input "371.82"
click at [453, 236] on span "Select option" at bounding box center [523, 240] width 259 height 13
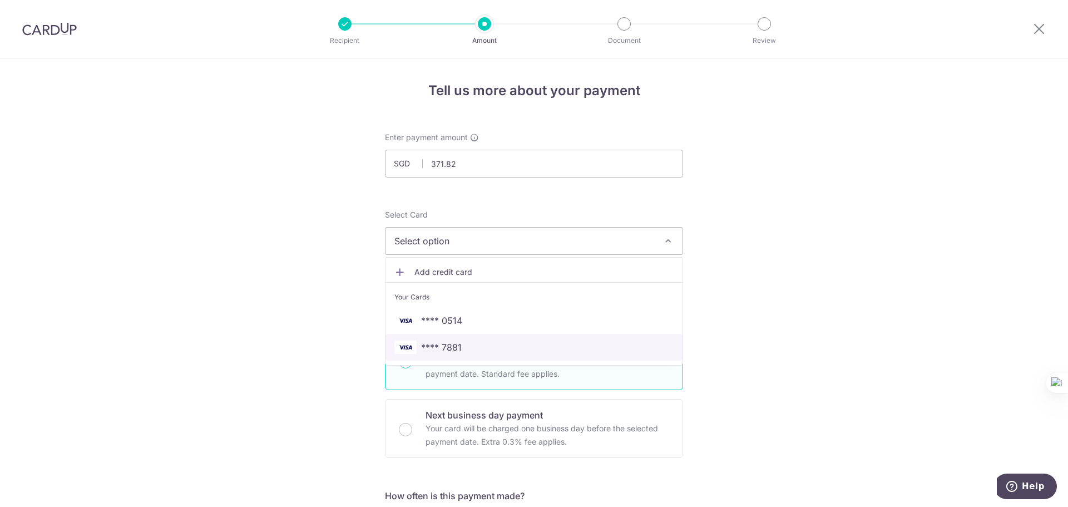
click at [462, 344] on span "**** 7881" at bounding box center [533, 347] width 279 height 13
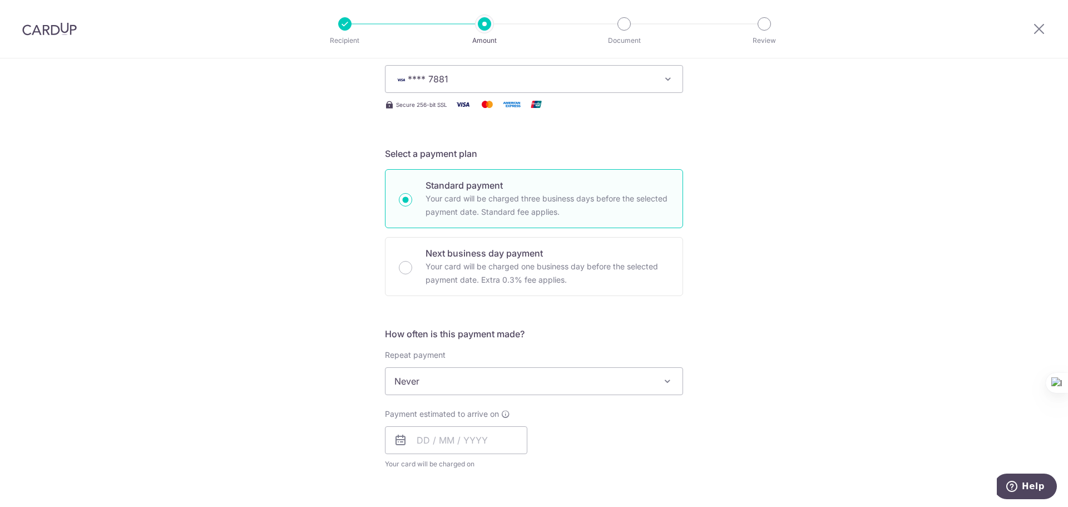
scroll to position [167, 0]
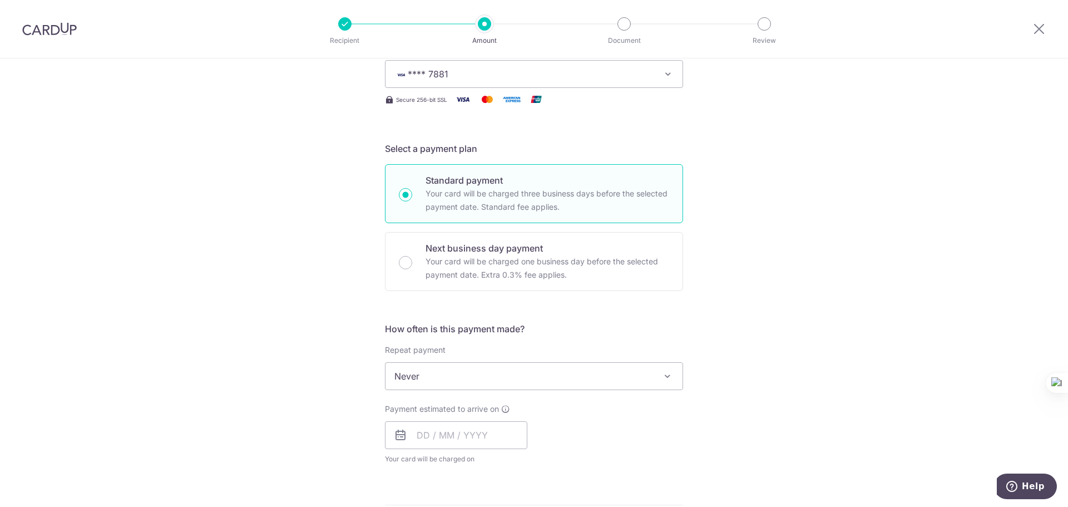
click at [482, 378] on span "Never" at bounding box center [534, 376] width 297 height 27
click at [470, 433] on input "text" at bounding box center [456, 435] width 142 height 28
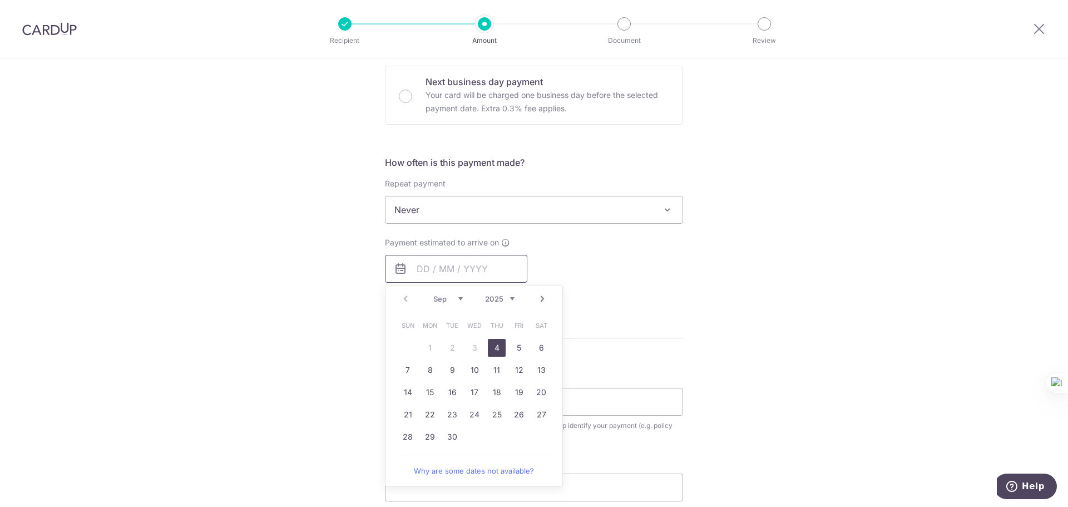
scroll to position [334, 0]
click at [493, 346] on link "4" at bounding box center [497, 347] width 18 height 18
type input "04/09/2025"
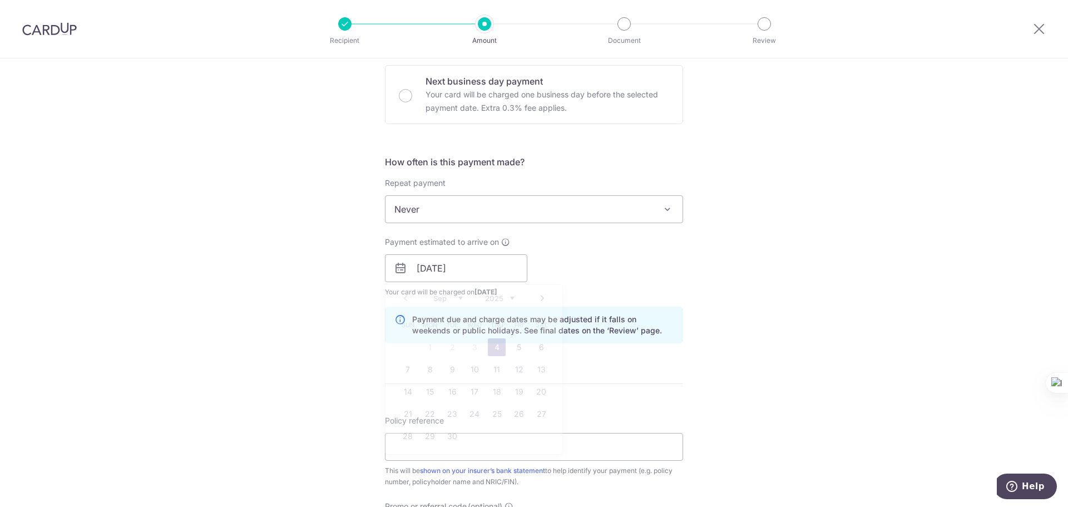
click at [605, 299] on div "How often is this payment made? Repeat payment Never Every week Every month Eve…" at bounding box center [534, 253] width 298 height 197
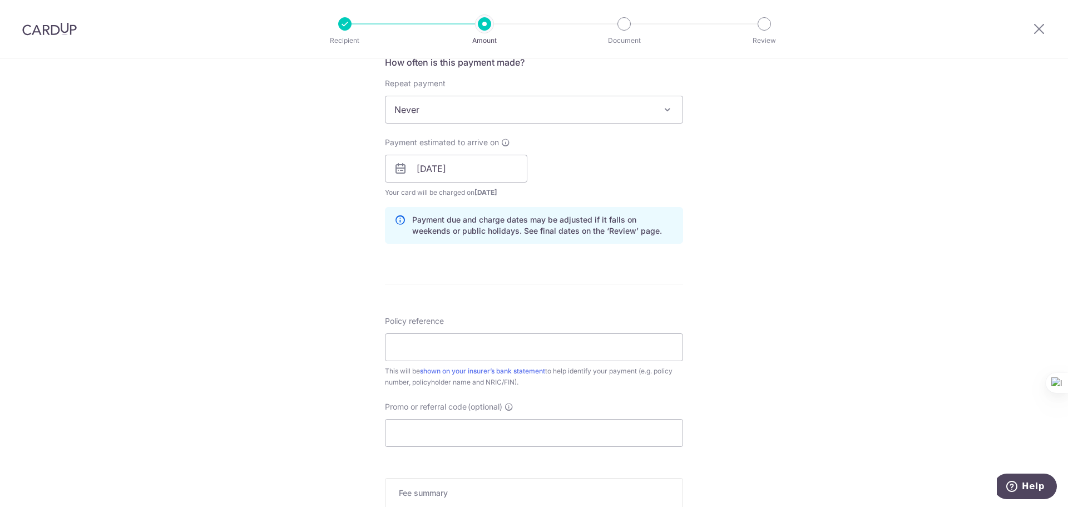
scroll to position [445, 0]
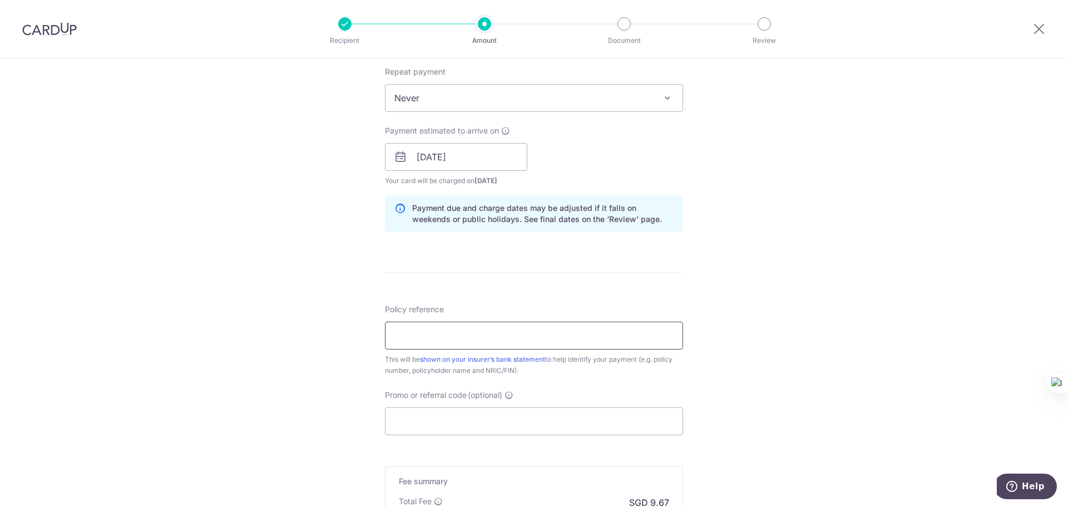
click at [483, 332] on input "Policy reference" at bounding box center [534, 336] width 298 height 28
click at [473, 342] on input "0206831673" at bounding box center [534, 336] width 298 height 28
type input "0206831675"
click at [768, 360] on div "Tell us more about your payment Enter payment amount SGD 371.82 371.82 Select C…" at bounding box center [534, 139] width 1068 height 1052
click at [504, 414] on input "Promo or referral code (optional)" at bounding box center [534, 421] width 298 height 28
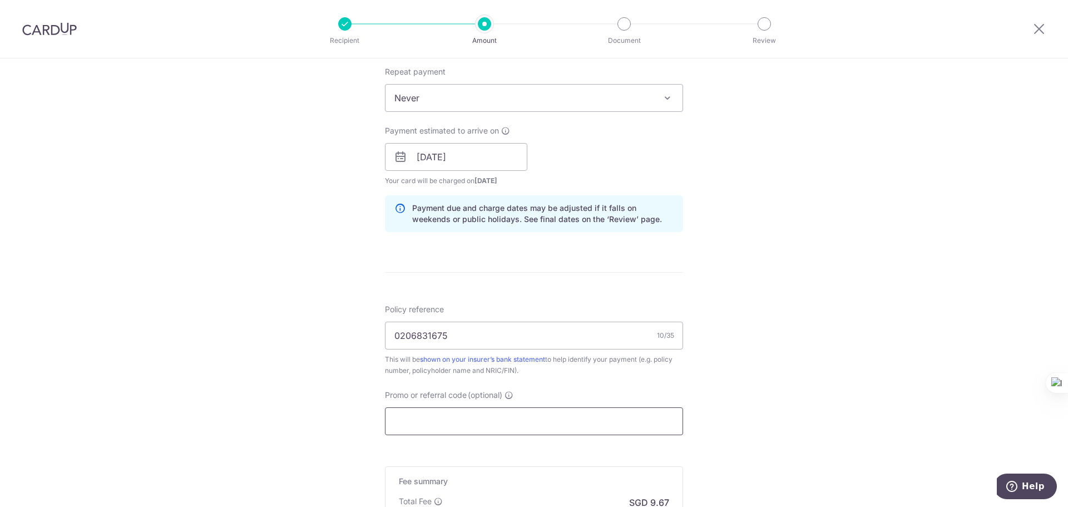
paste input "OFF225"
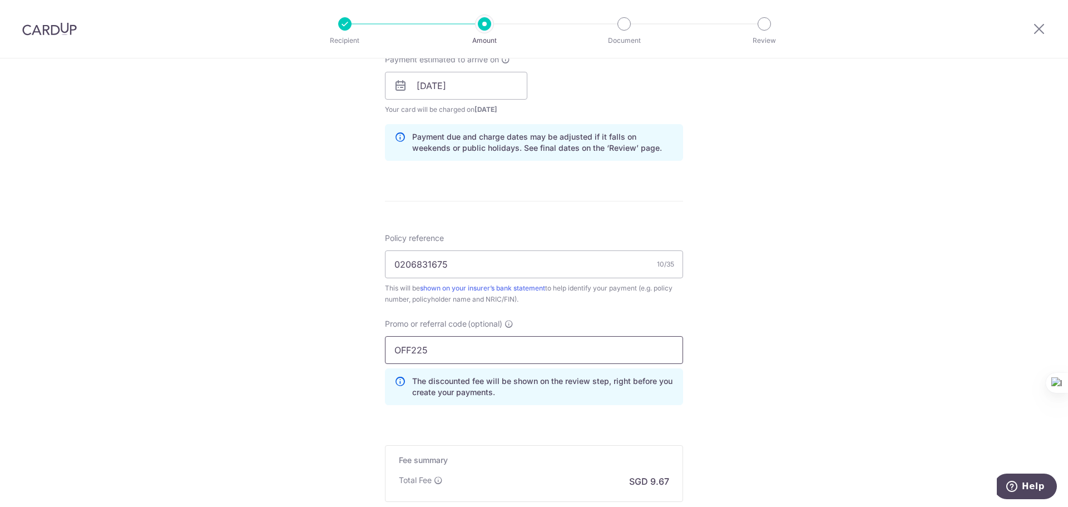
scroll to position [612, 0]
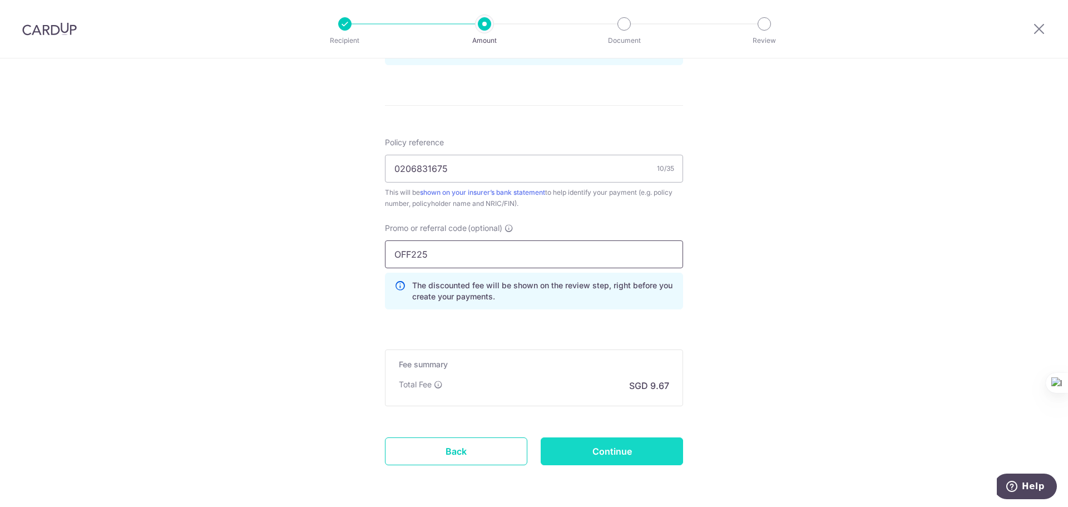
type input "OFF225"
click at [633, 455] on input "Continue" at bounding box center [612, 451] width 142 height 28
type input "Create Schedule"
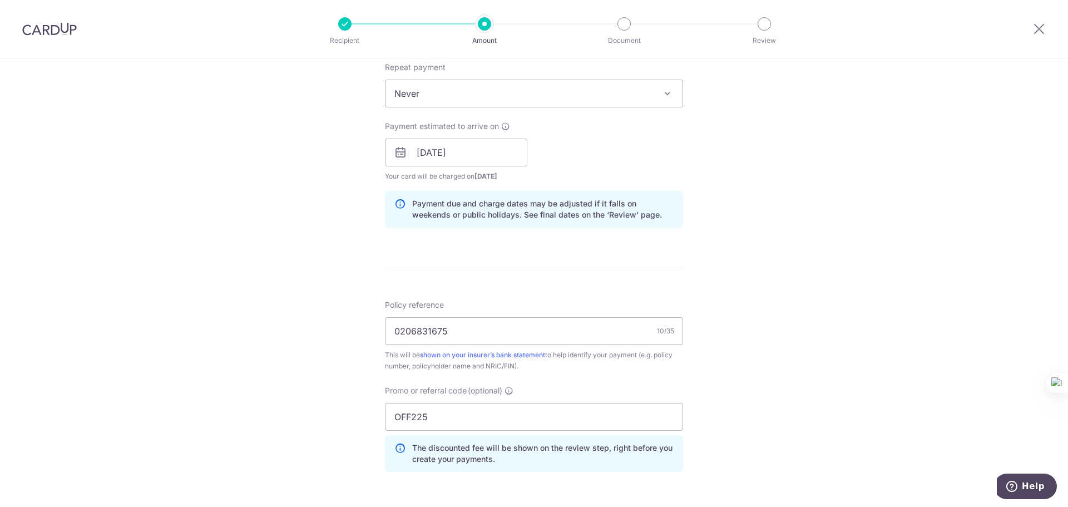
scroll to position [445, 0]
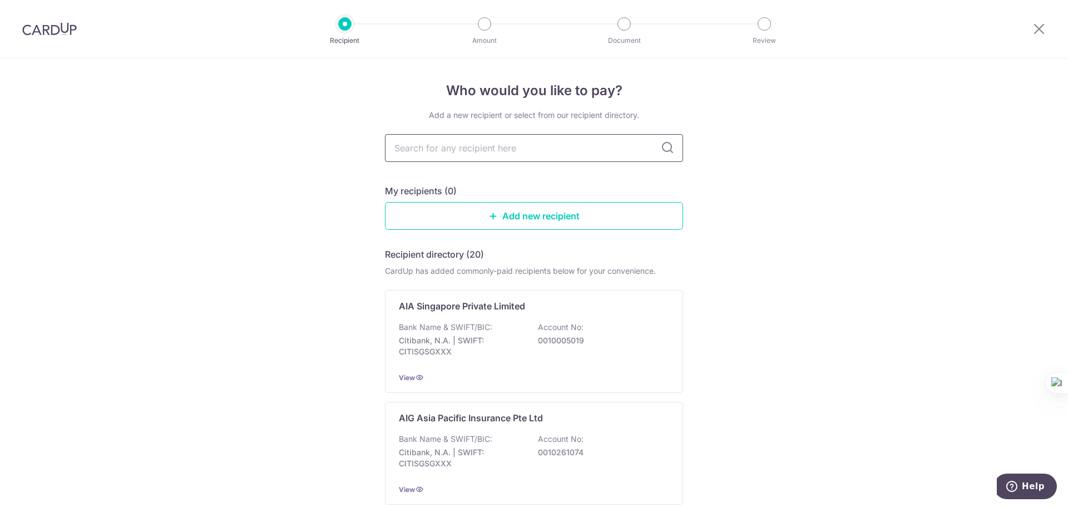
scroll to position [56, 0]
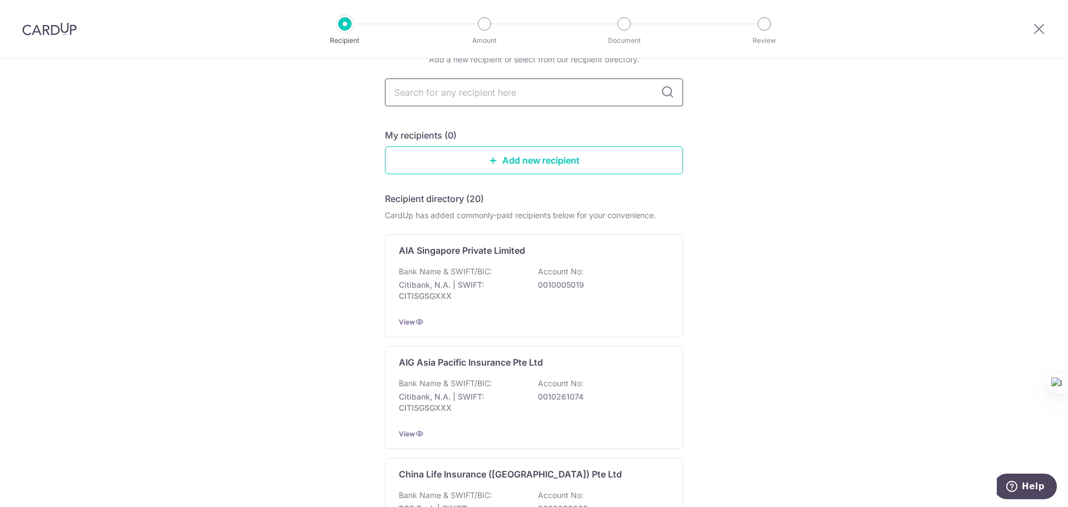
click at [468, 100] on input "text" at bounding box center [534, 92] width 298 height 28
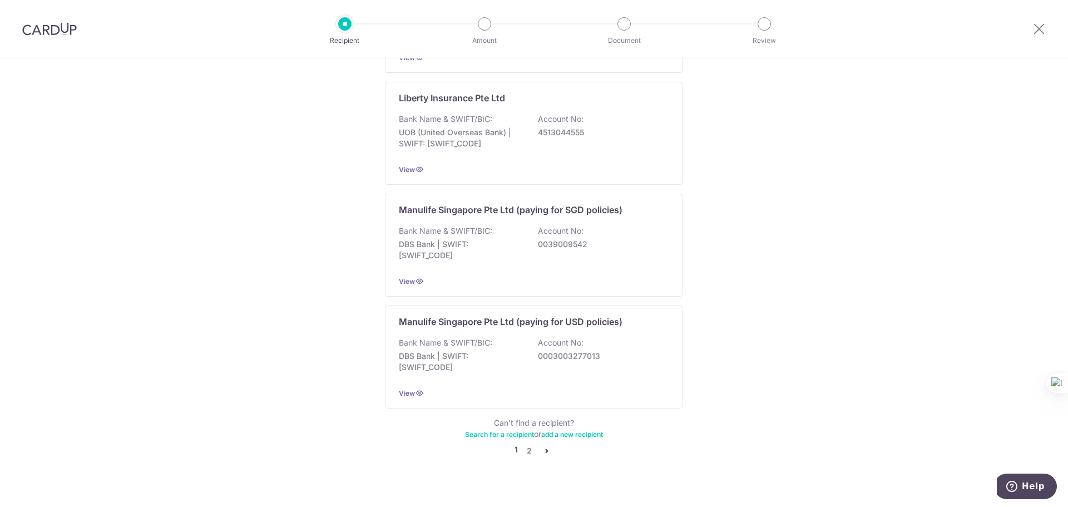
scroll to position [1013, 0]
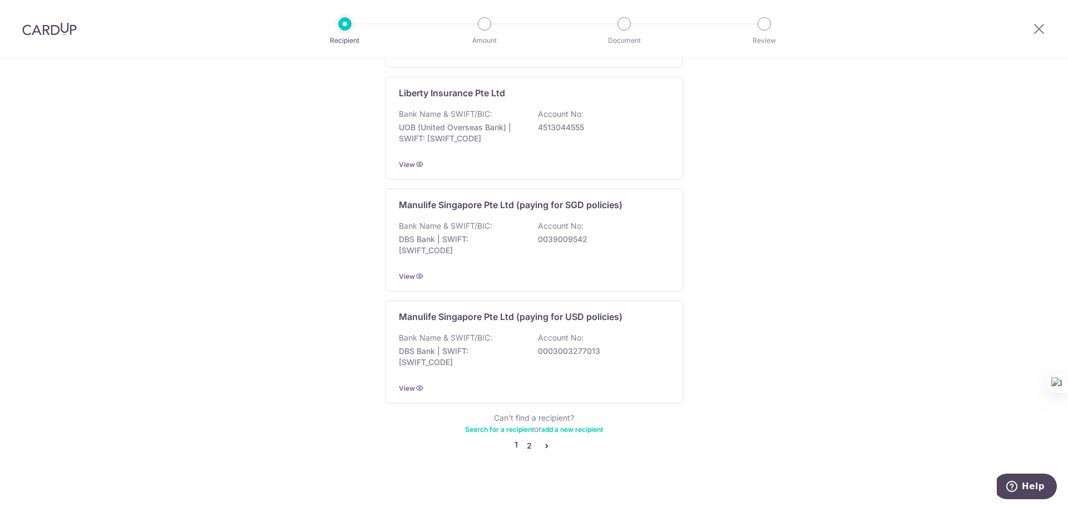
click at [527, 439] on link "2" at bounding box center [528, 445] width 13 height 13
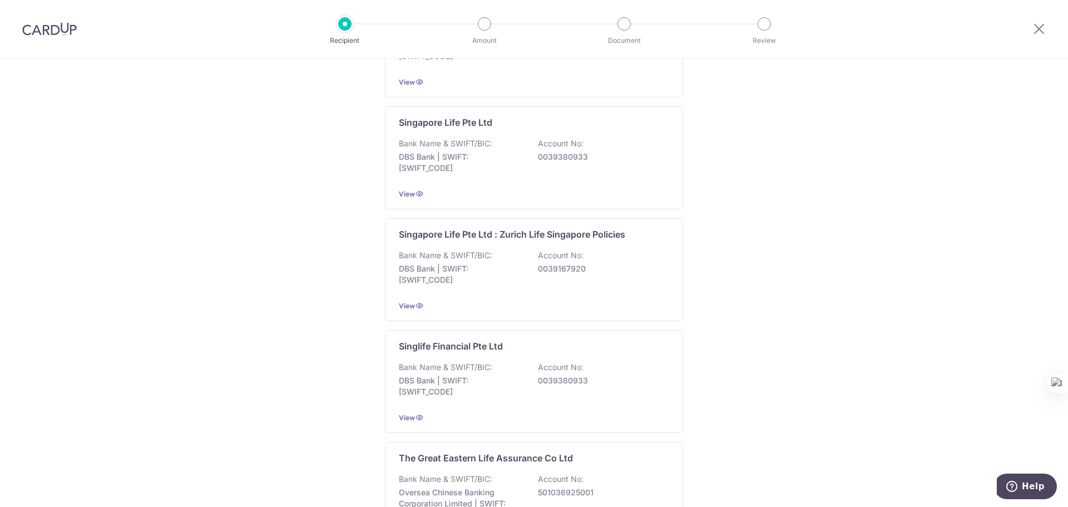
scroll to position [890, 0]
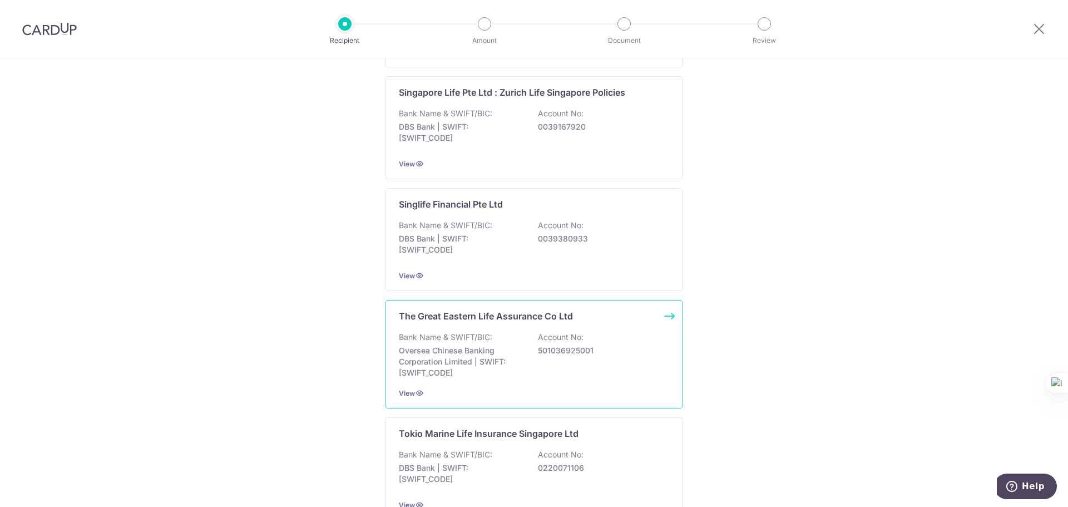
click at [535, 330] on div "The Great Eastern Life Assurance Co Ltd Bank Name & SWIFT/BIC: Oversea Chinese …" at bounding box center [534, 354] width 298 height 108
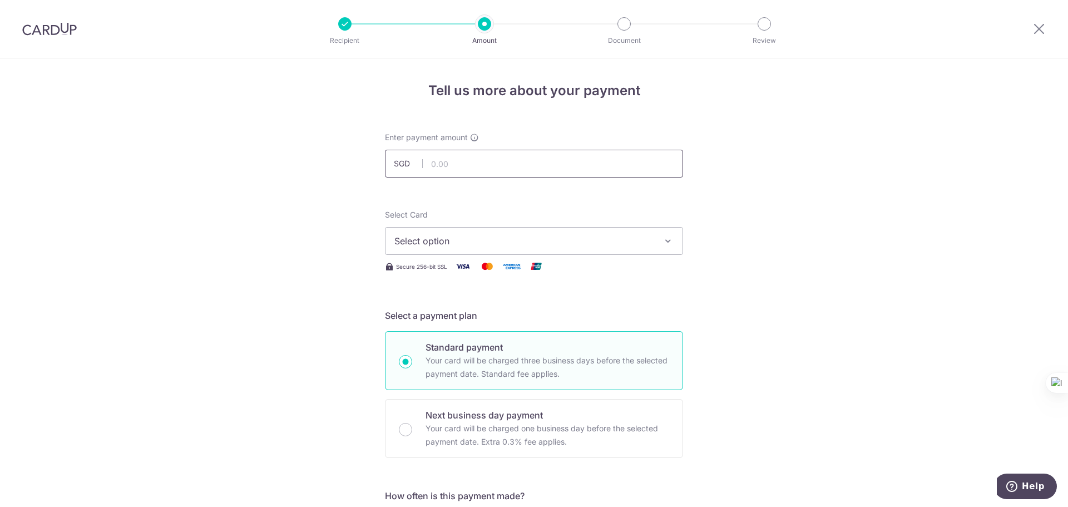
drag, startPoint x: 0, startPoint y: 0, endPoint x: 472, endPoint y: 170, distance: 501.6
click at [472, 170] on input "text" at bounding box center [534, 164] width 298 height 28
type input "371.82"
click at [466, 245] on span "Select option" at bounding box center [523, 240] width 259 height 13
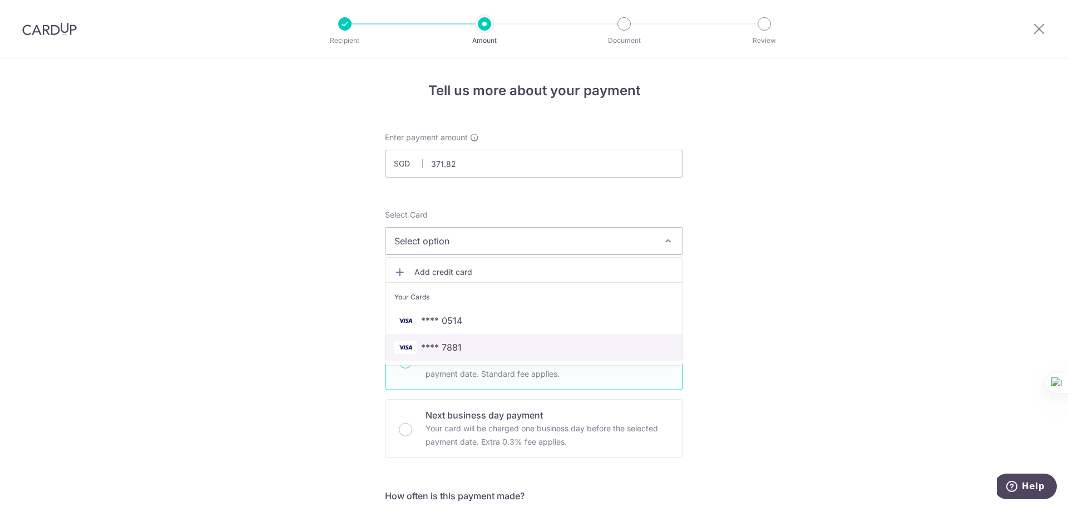
click at [460, 343] on span "**** 7881" at bounding box center [533, 347] width 279 height 13
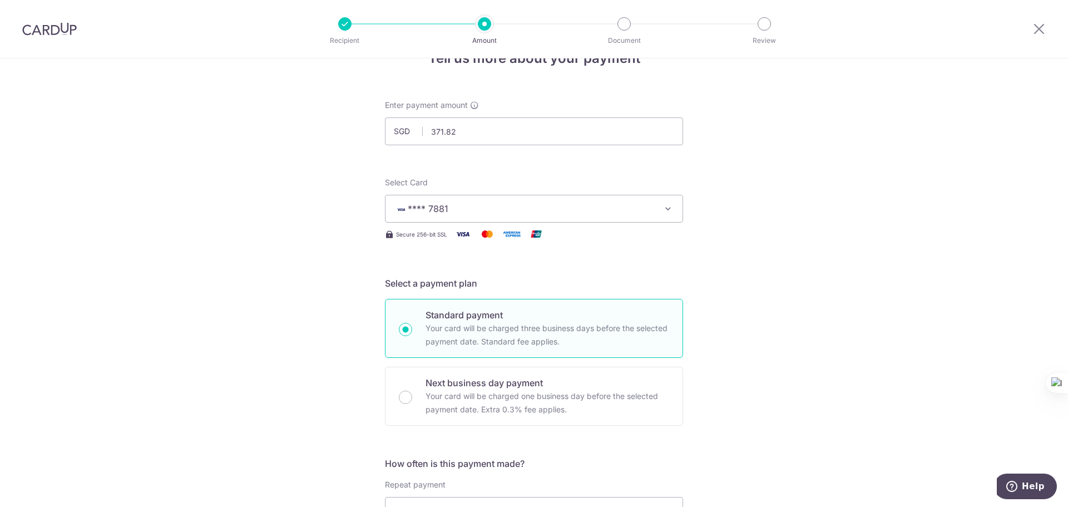
scroll to position [223, 0]
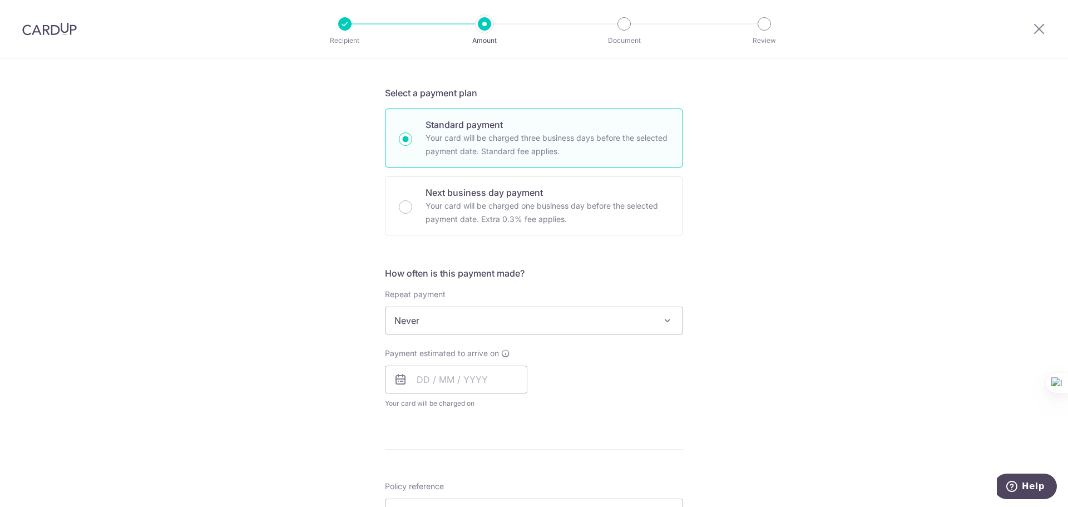
click at [455, 327] on span "Never" at bounding box center [534, 320] width 297 height 27
click at [325, 300] on div "Tell us more about your payment Enter payment amount SGD 371.82 371.82 Select C…" at bounding box center [534, 339] width 1068 height 1006
click at [451, 380] on input "text" at bounding box center [456, 380] width 142 height 28
click at [496, 457] on link "4" at bounding box center [497, 459] width 18 height 18
type input "[DATE]"
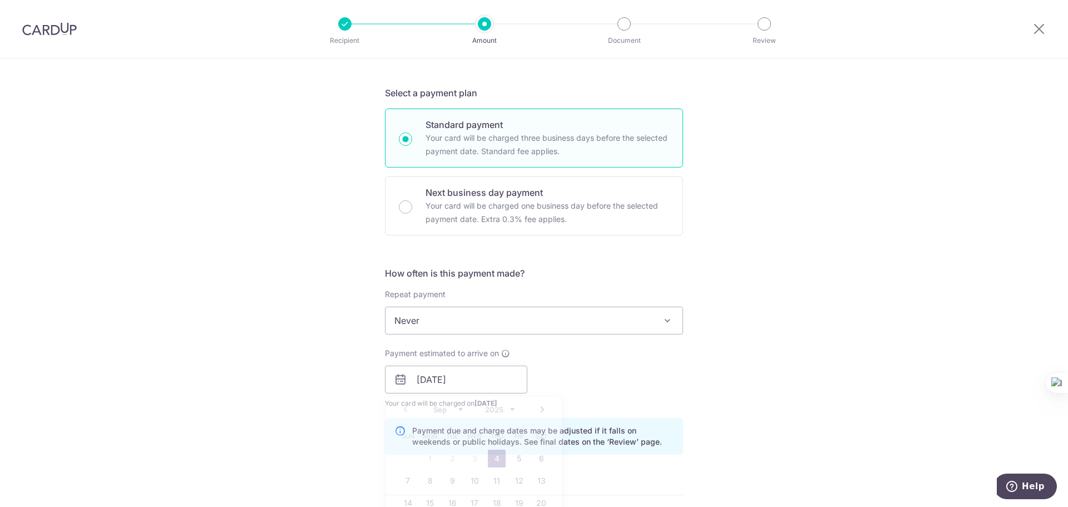
click at [330, 386] on div "Tell us more about your payment Enter payment amount SGD 371.82 371.82 Select C…" at bounding box center [534, 362] width 1068 height 1052
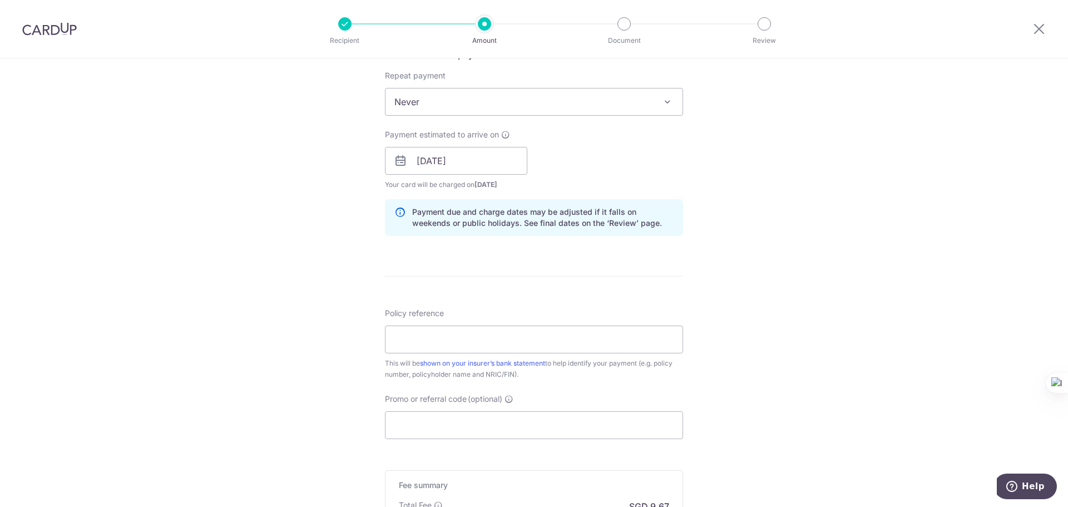
scroll to position [501, 0]
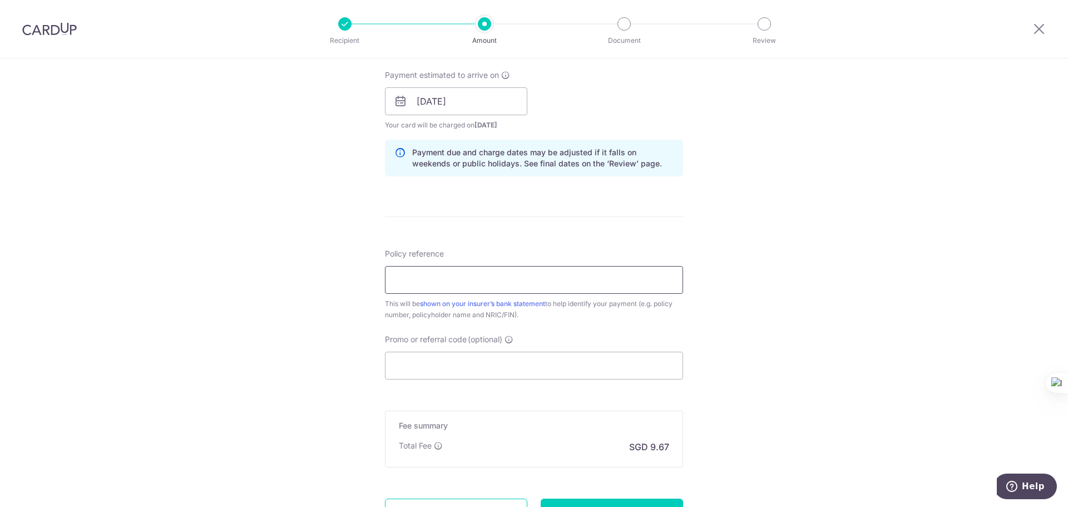
click at [451, 275] on input "Policy reference" at bounding box center [534, 280] width 298 height 28
type input "0206831673"
drag, startPoint x: 402, startPoint y: 281, endPoint x: 409, endPoint y: 280, distance: 7.3
click at [409, 280] on input "0206831673" at bounding box center [534, 280] width 298 height 28
drag, startPoint x: 414, startPoint y: 279, endPoint x: 428, endPoint y: 278, distance: 14.0
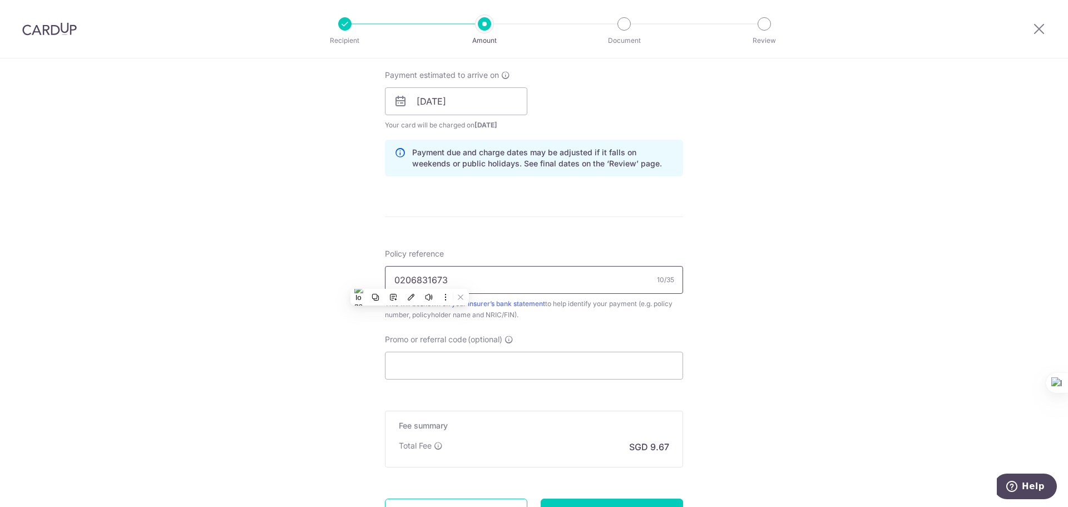
click at [428, 278] on input "0206831673" at bounding box center [534, 280] width 298 height 28
click at [470, 258] on div "Policy reference 0206831673 10/35 This will be shown on your insurer’s bank sta…" at bounding box center [534, 284] width 298 height 72
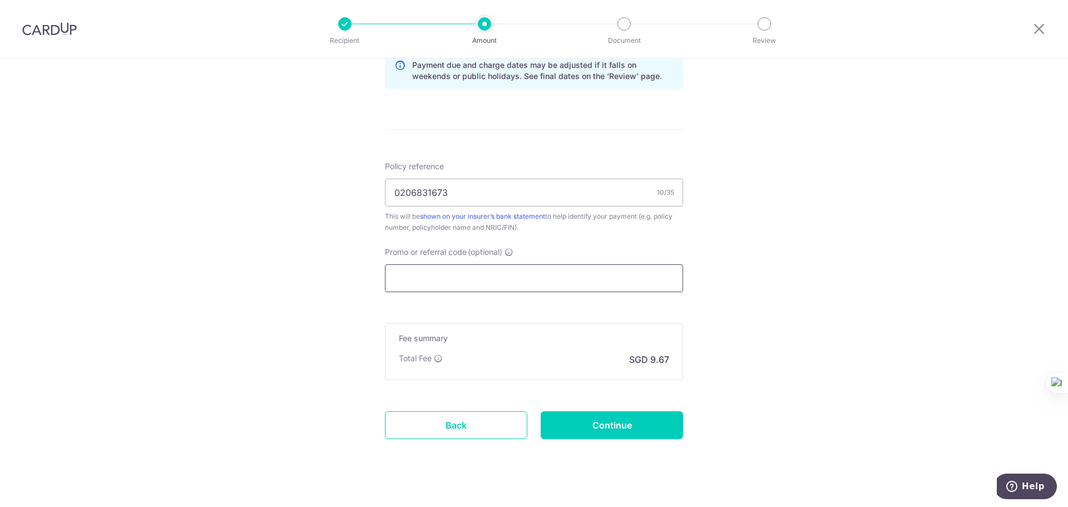
scroll to position [604, 0]
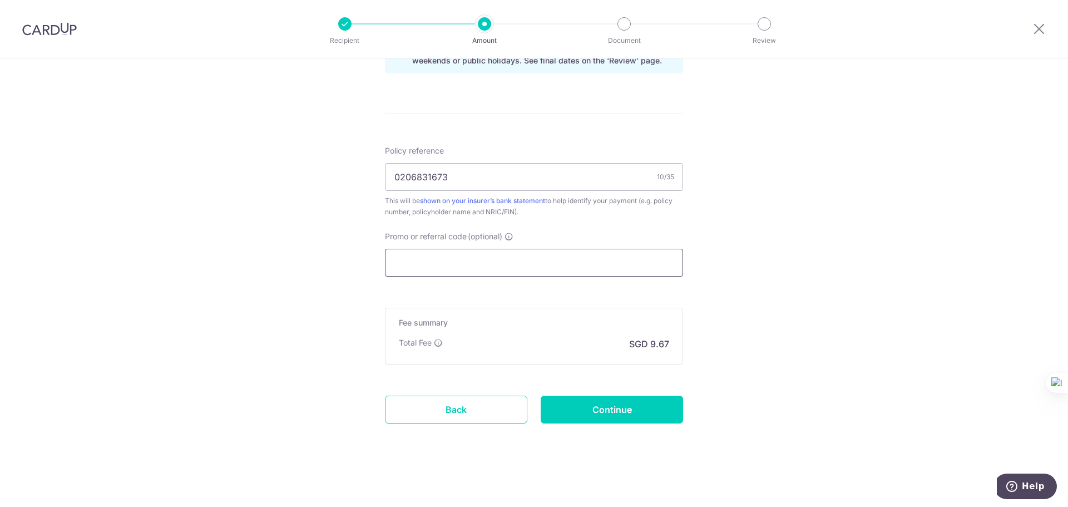
click at [470, 265] on input "Promo or referral code (optional)" at bounding box center [534, 263] width 298 height 28
paste input "OFF225"
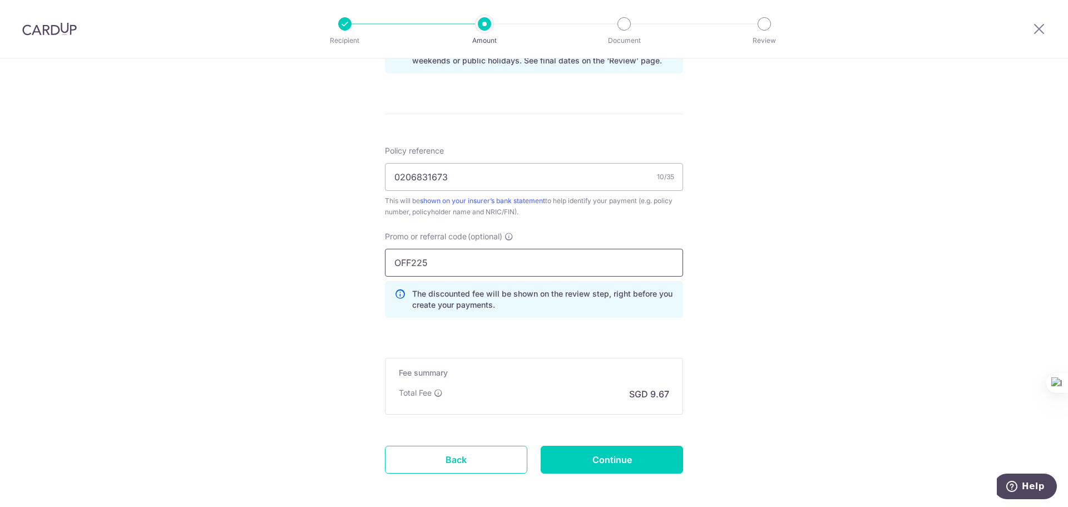
type input "OFF225"
click at [752, 260] on div "Tell us more about your payment Enter payment amount SGD 371.82 371.82 Select C…" at bounding box center [534, 6] width 1068 height 1102
drag, startPoint x: 509, startPoint y: 293, endPoint x: 509, endPoint y: 304, distance: 10.6
click at [509, 304] on p "The discounted fee will be shown on the review step, right before you create yo…" at bounding box center [542, 299] width 261 height 22
click at [705, 286] on div "Tell us more about your payment Enter payment amount SGD 371.82 371.82 Select C…" at bounding box center [534, 6] width 1068 height 1102
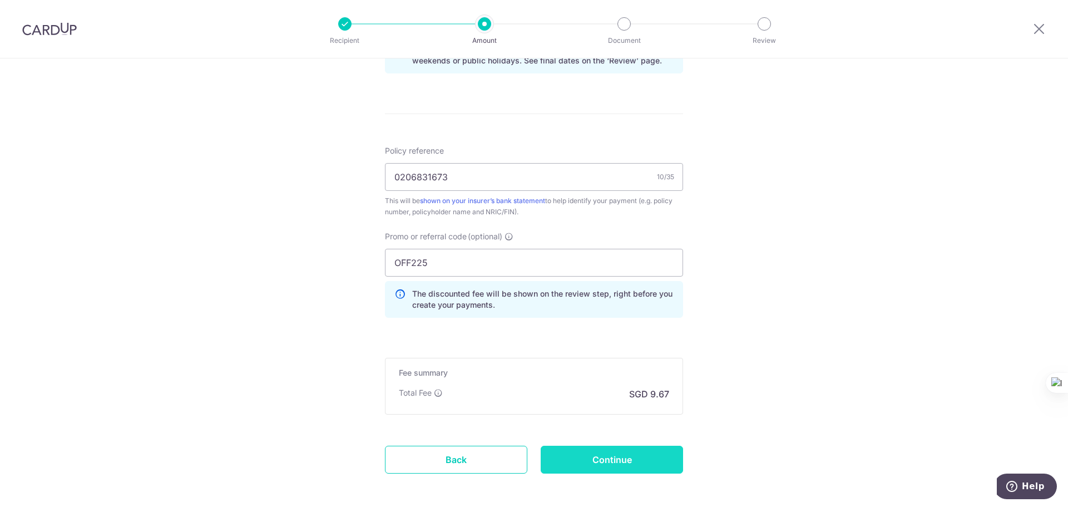
click at [613, 460] on input "Continue" at bounding box center [612, 460] width 142 height 28
type input "Create Schedule"
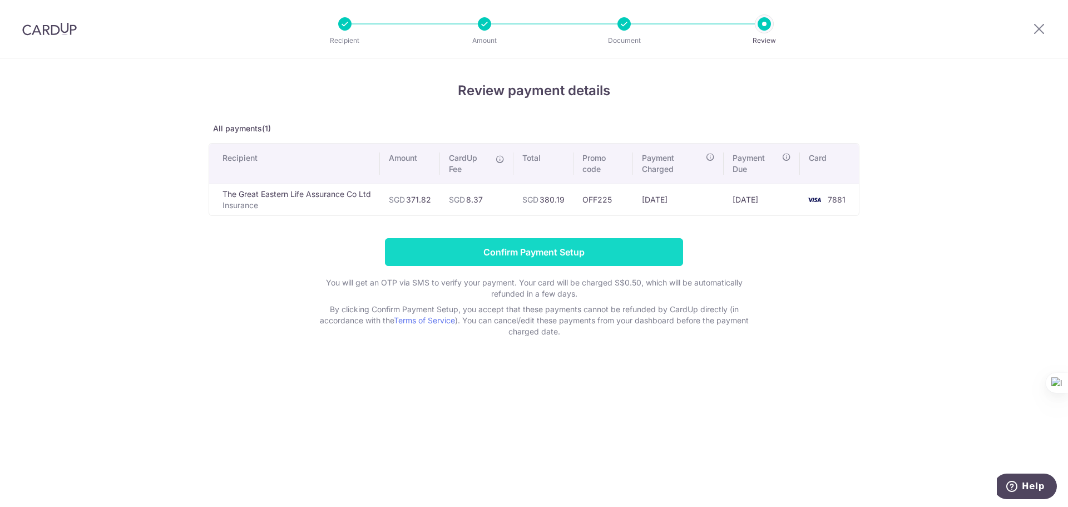
click at [625, 244] on input "Confirm Payment Setup" at bounding box center [534, 252] width 298 height 28
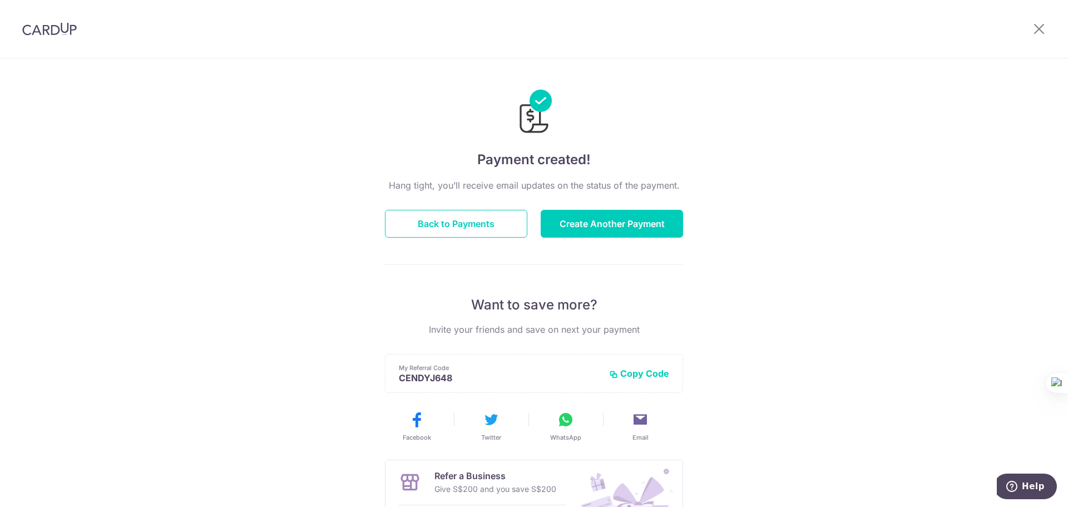
scroll to position [146, 0]
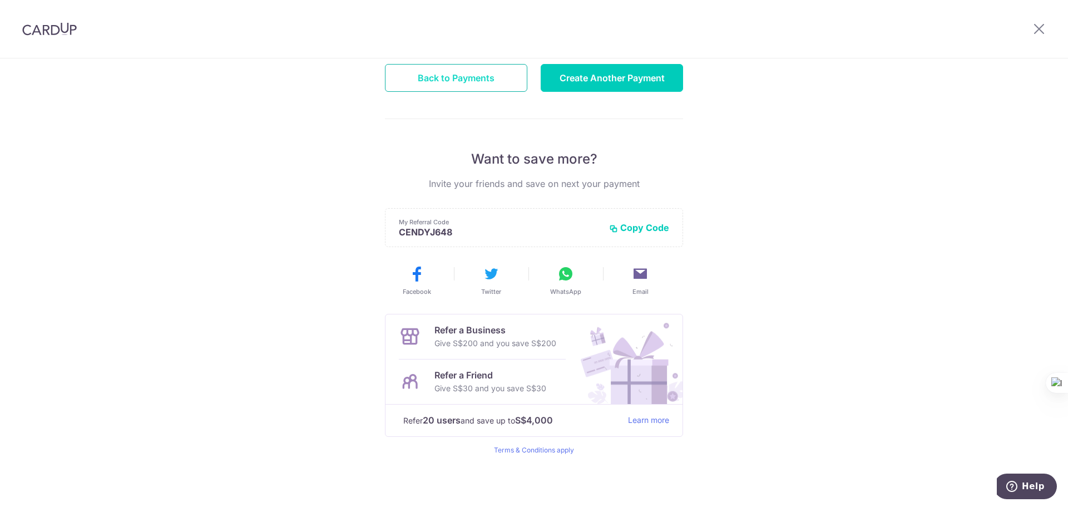
click at [440, 78] on button "Back to Payments" at bounding box center [456, 78] width 142 height 28
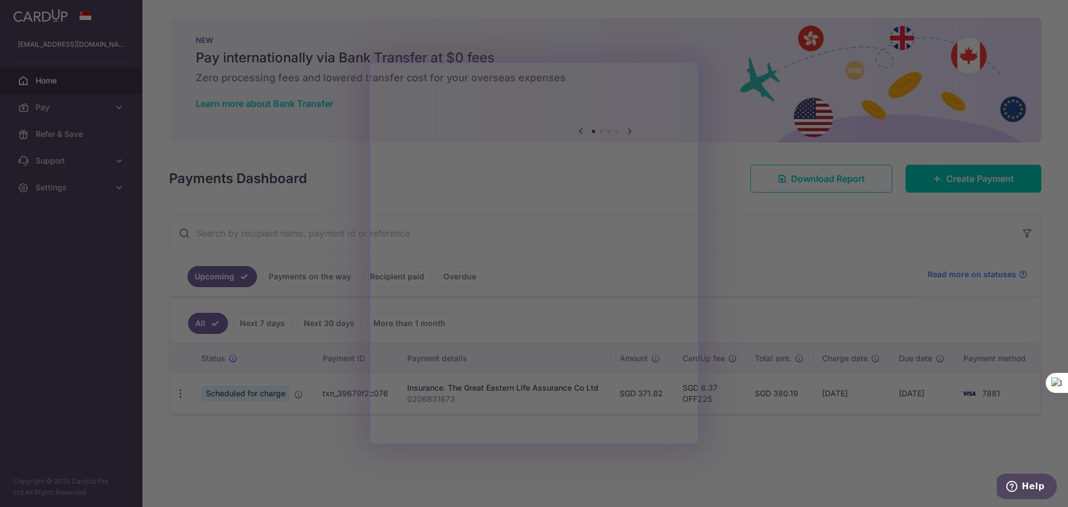
click at [751, 274] on div at bounding box center [539, 256] width 1079 height 512
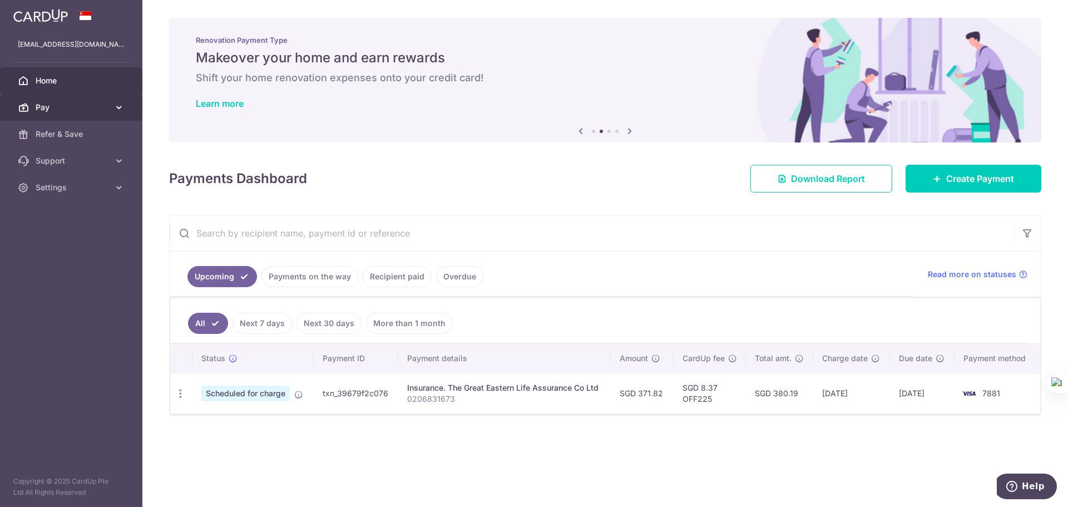
click at [80, 110] on span "Pay" at bounding box center [72, 107] width 73 height 11
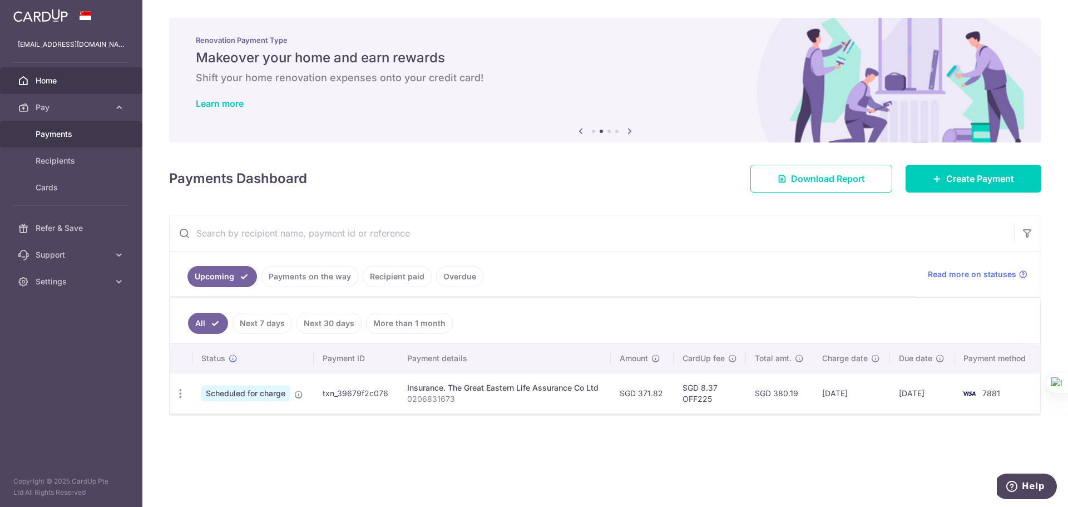
click at [68, 130] on span "Payments" at bounding box center [72, 134] width 73 height 11
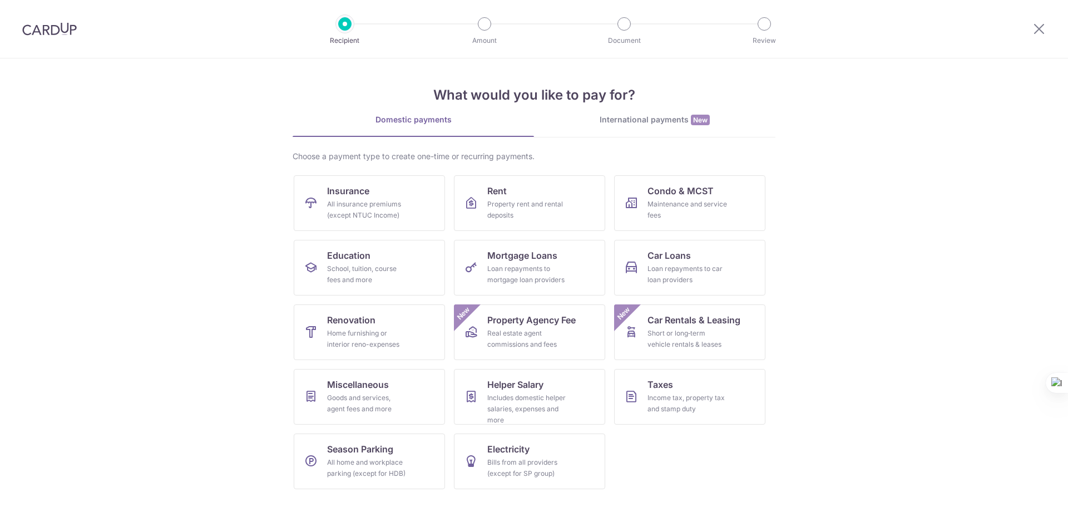
click at [388, 183] on link "Insurance All insurance premiums (except NTUC Income)" at bounding box center [369, 203] width 151 height 56
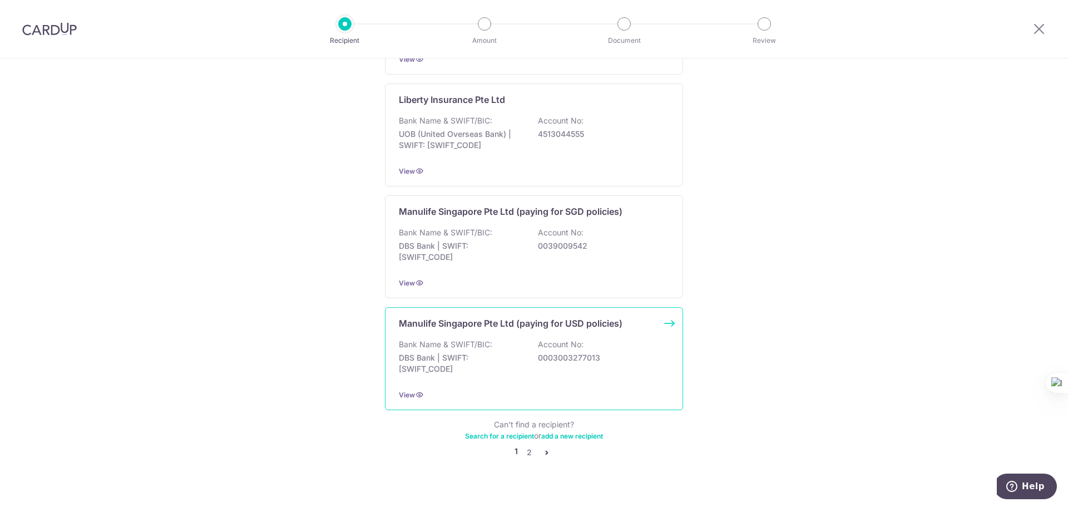
scroll to position [1013, 0]
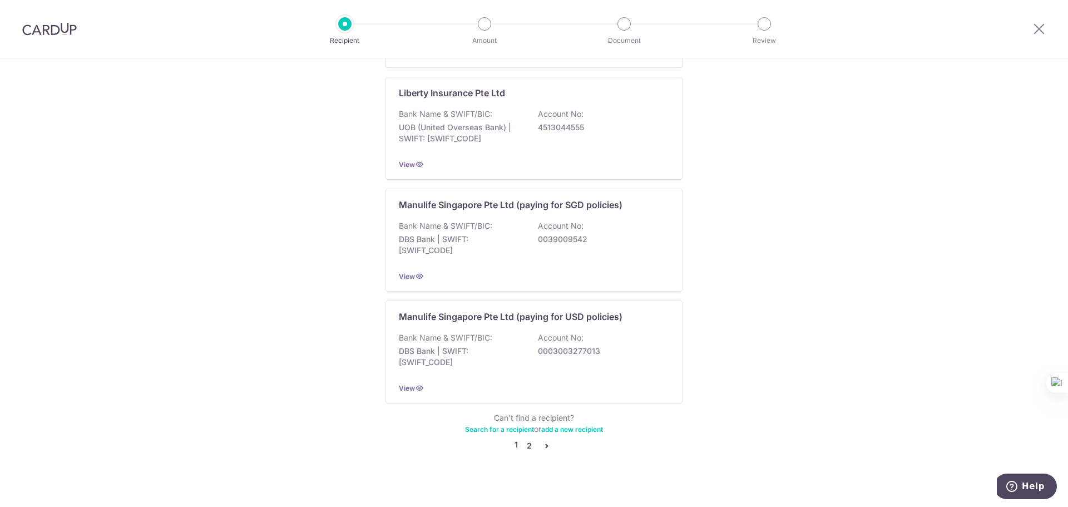
click at [529, 439] on link "2" at bounding box center [528, 445] width 13 height 13
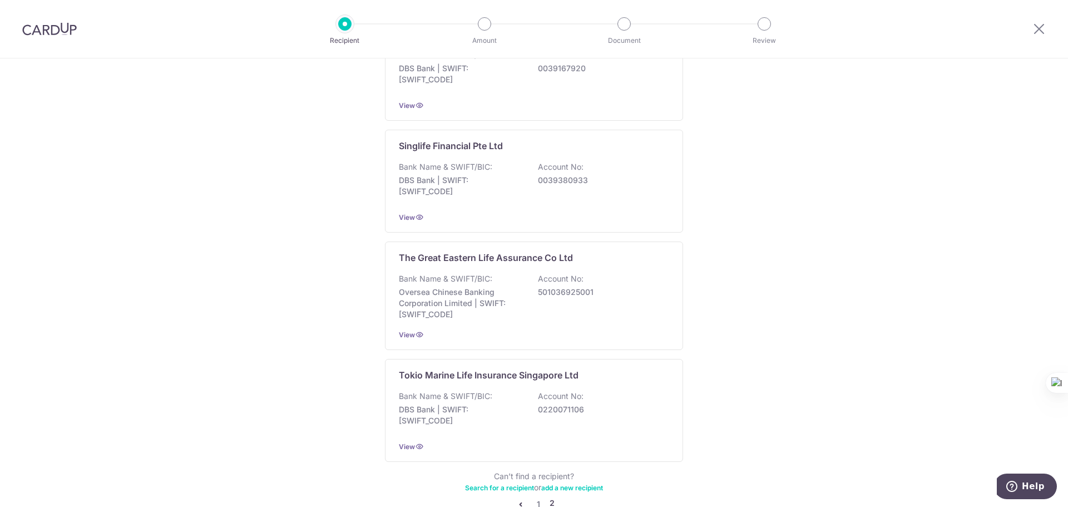
scroll to position [1018, 0]
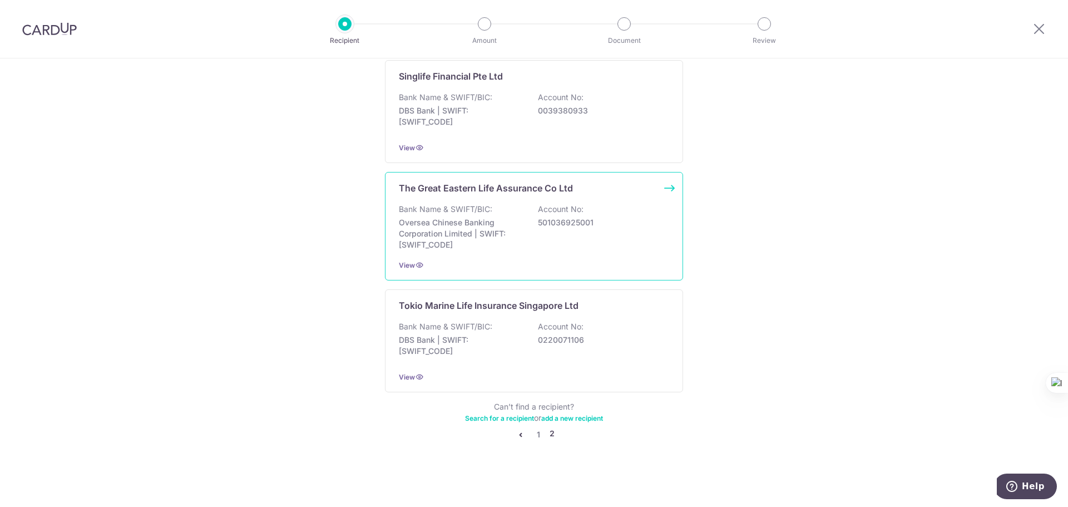
click at [571, 219] on p "501036925001" at bounding box center [600, 222] width 125 height 11
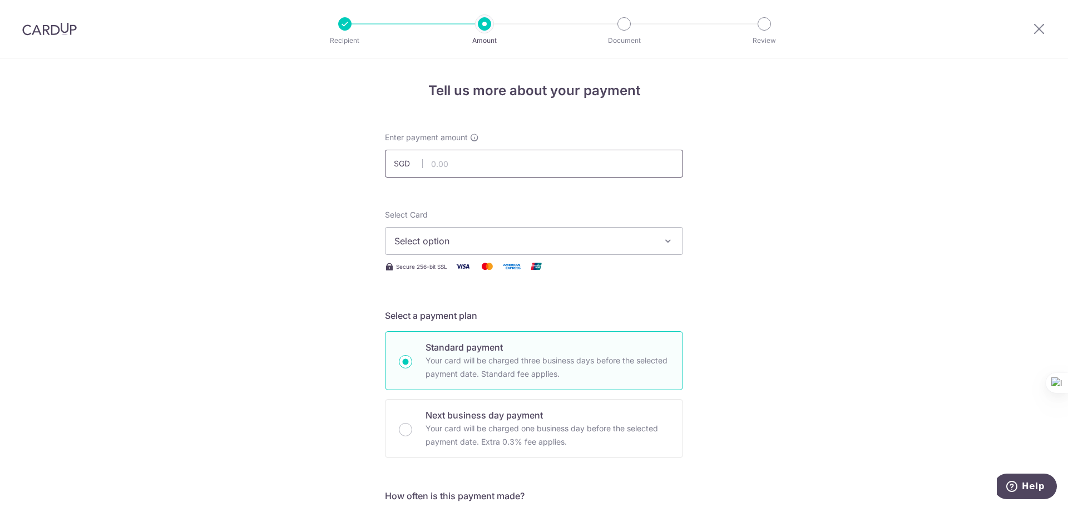
drag, startPoint x: 0, startPoint y: 0, endPoint x: 475, endPoint y: 169, distance: 504.4
click at [475, 169] on input "text" at bounding box center [534, 164] width 298 height 28
type input "1,059.82"
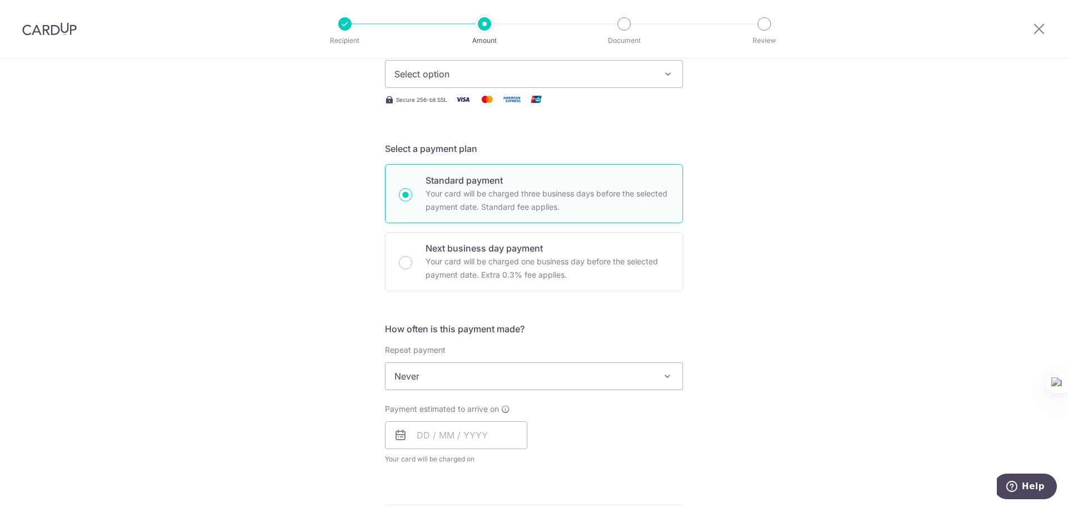
click at [455, 71] on span "Select option" at bounding box center [523, 73] width 259 height 13
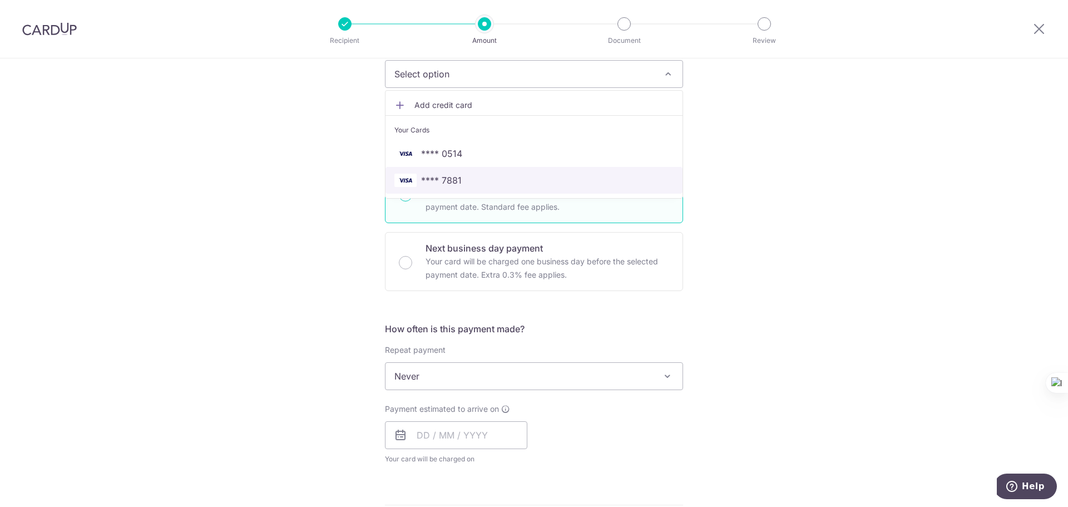
click at [456, 174] on span "**** 7881" at bounding box center [441, 180] width 41 height 13
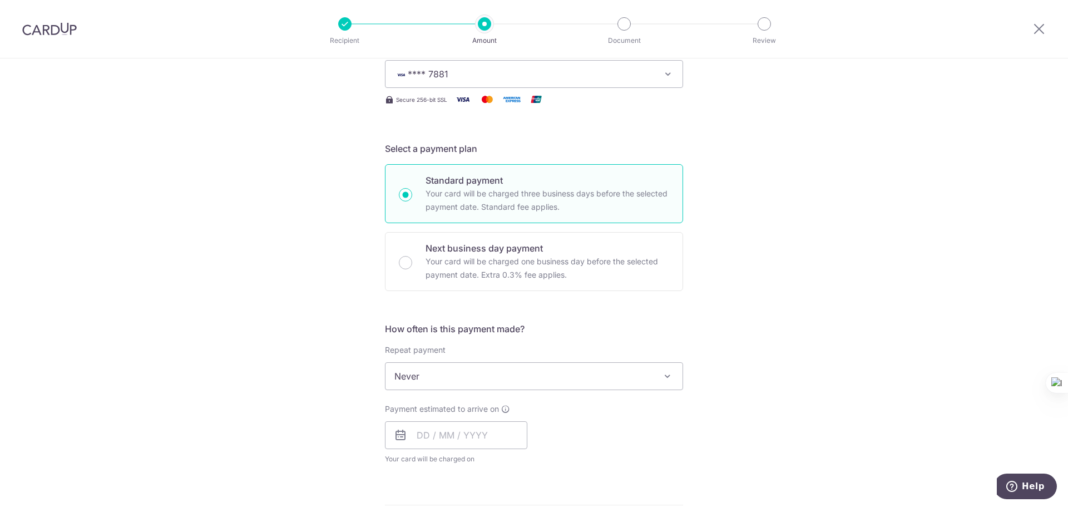
click at [329, 189] on div "Tell us more about your payment Enter payment amount SGD 1,059.82 1059.82 Selec…" at bounding box center [534, 395] width 1068 height 1006
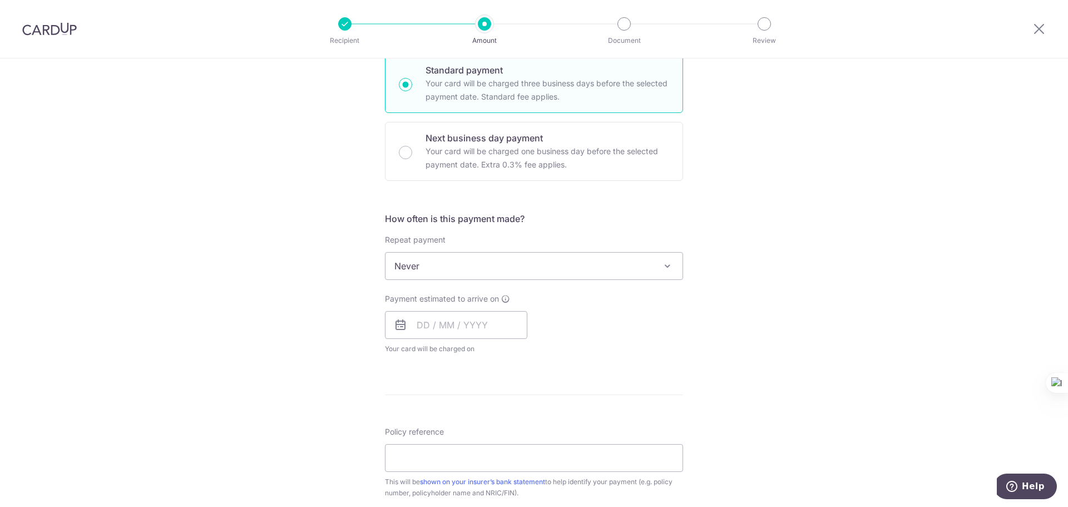
scroll to position [278, 0]
click at [457, 271] on span "Never" at bounding box center [534, 264] width 297 height 27
click at [411, 320] on input "text" at bounding box center [456, 324] width 142 height 28
click at [432, 426] on link "8" at bounding box center [430, 425] width 18 height 18
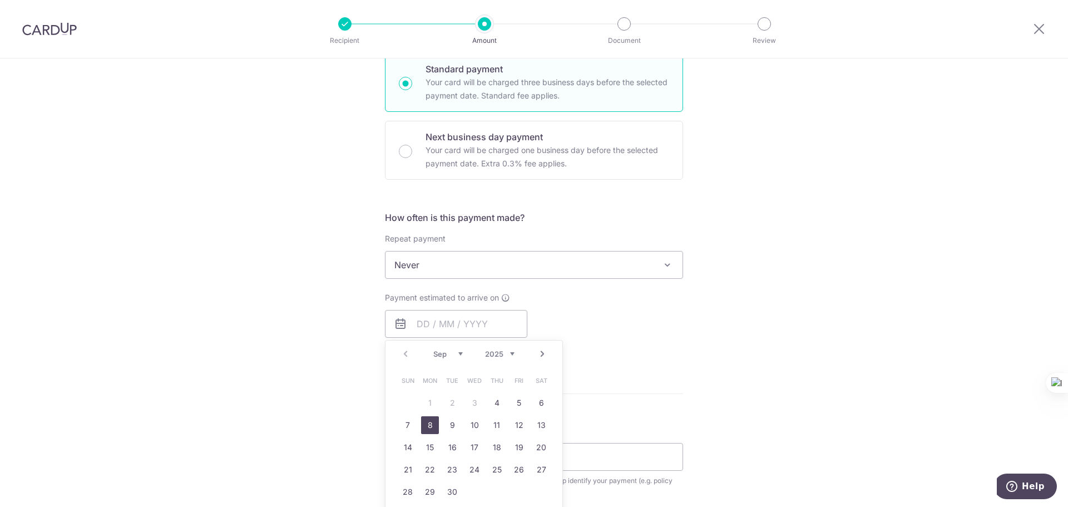
type input "08/09/2025"
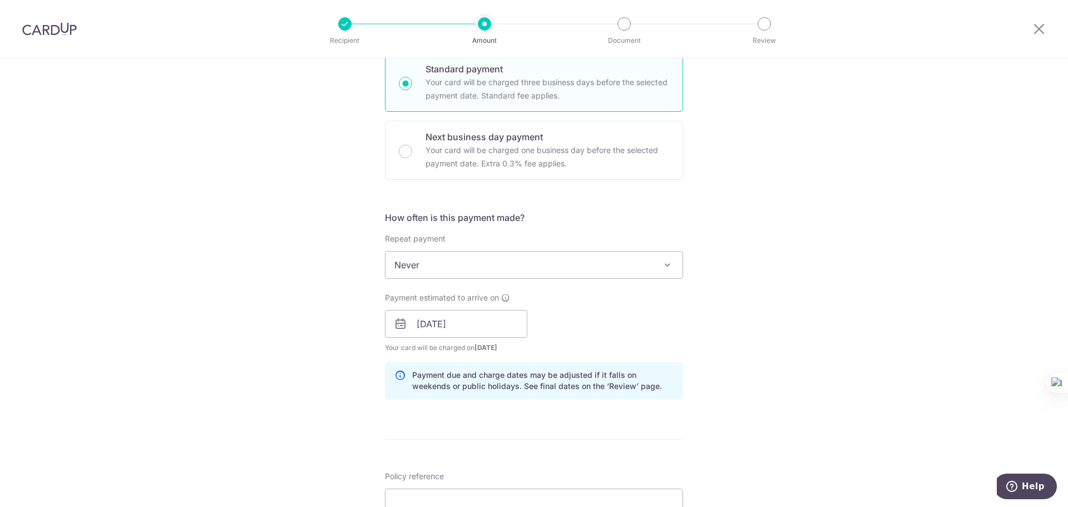
click at [317, 373] on div "Tell us more about your payment Enter payment amount SGD 1,059.82 1059.82 Selec…" at bounding box center [534, 306] width 1068 height 1052
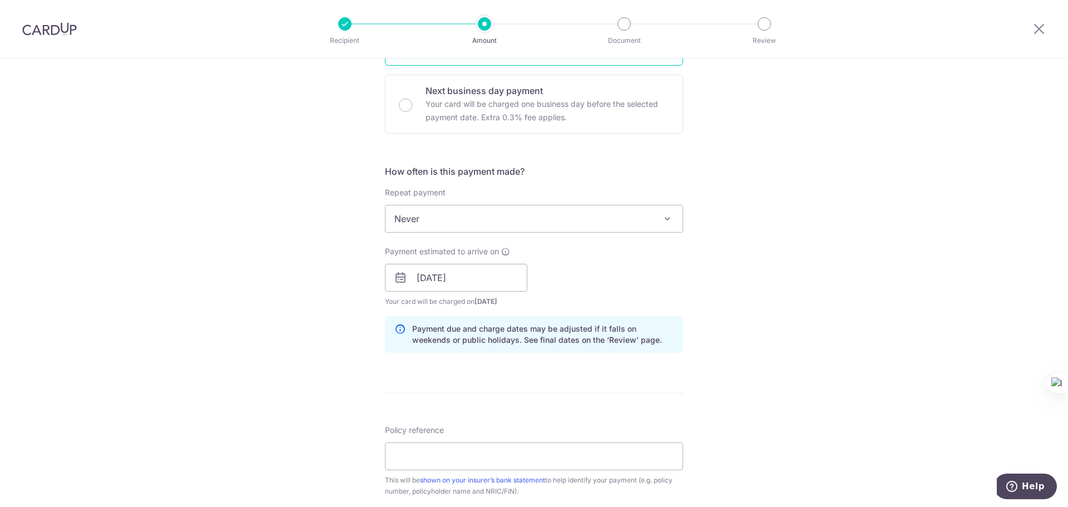
scroll to position [445, 0]
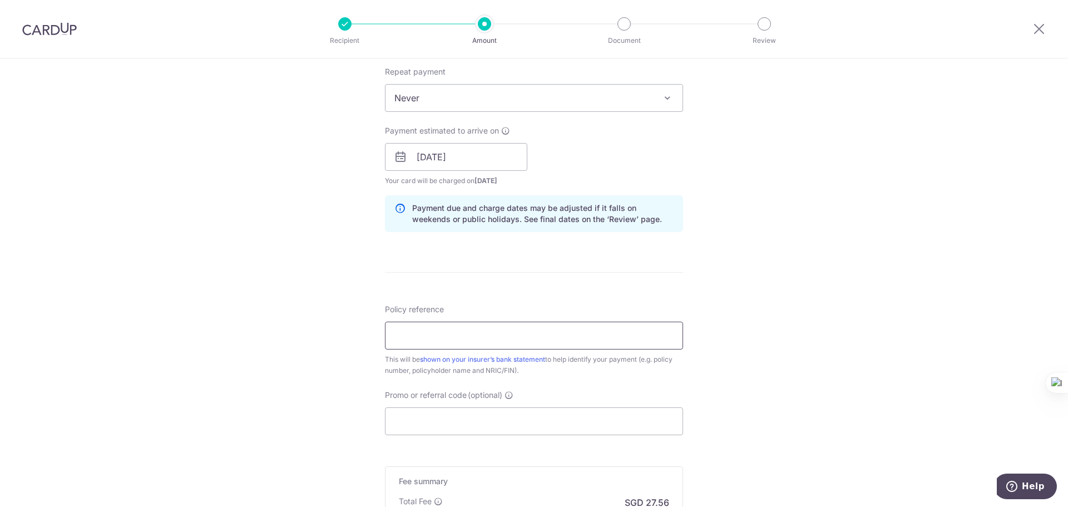
click at [450, 335] on input "Policy reference" at bounding box center [534, 336] width 298 height 28
type input "0206826751"
click at [318, 359] on div "Tell us more about your payment Enter payment amount SGD 1,059.82 1059.82 Selec…" at bounding box center [534, 139] width 1068 height 1052
click at [423, 413] on input "Promo or referral code (optional)" at bounding box center [534, 421] width 298 height 28
paste input "OFF225"
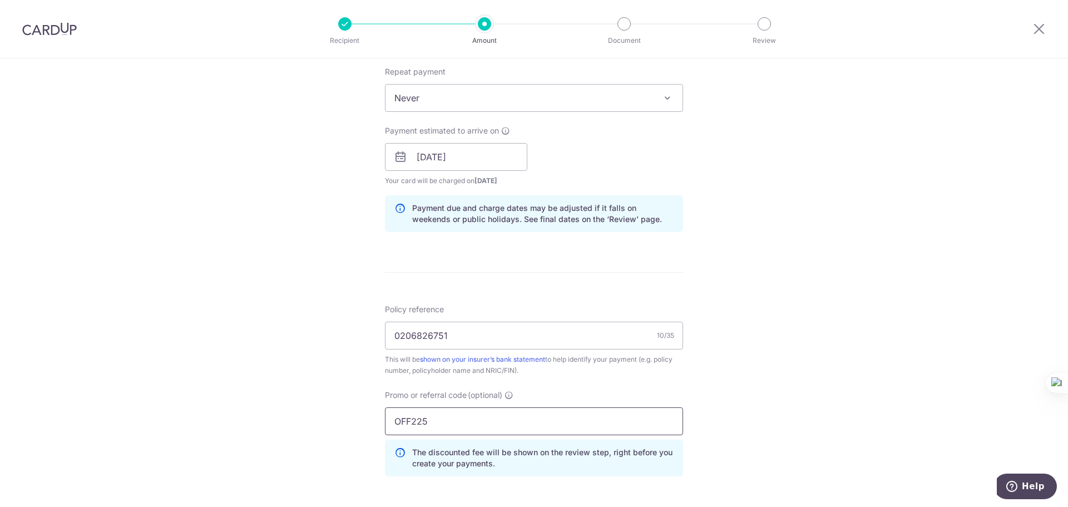
type input "OFF225"
click at [339, 336] on div "Tell us more about your payment Enter payment amount SGD 1,059.82 1059.82 Selec…" at bounding box center [534, 164] width 1068 height 1102
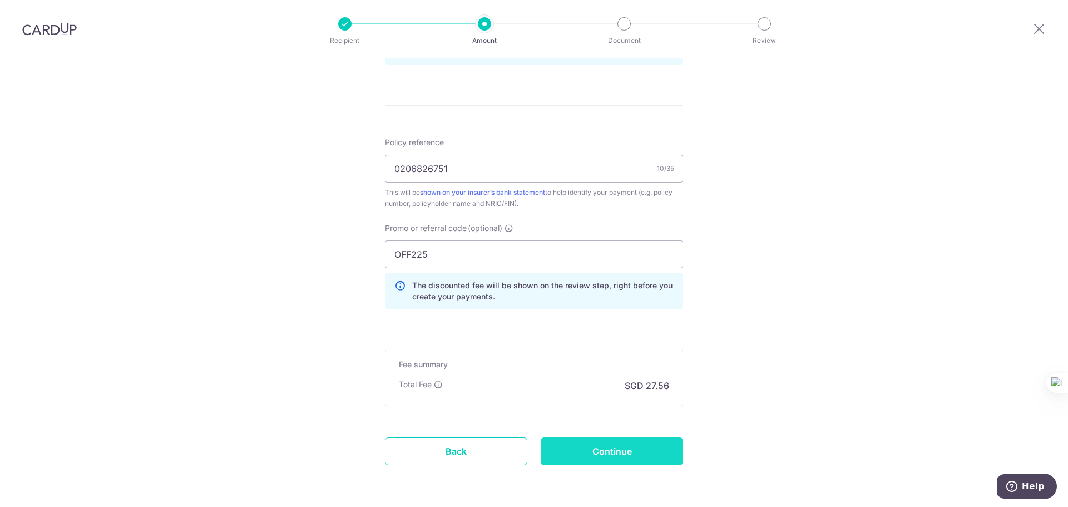
click at [595, 452] on input "Continue" at bounding box center [612, 451] width 142 height 28
type input "Create Schedule"
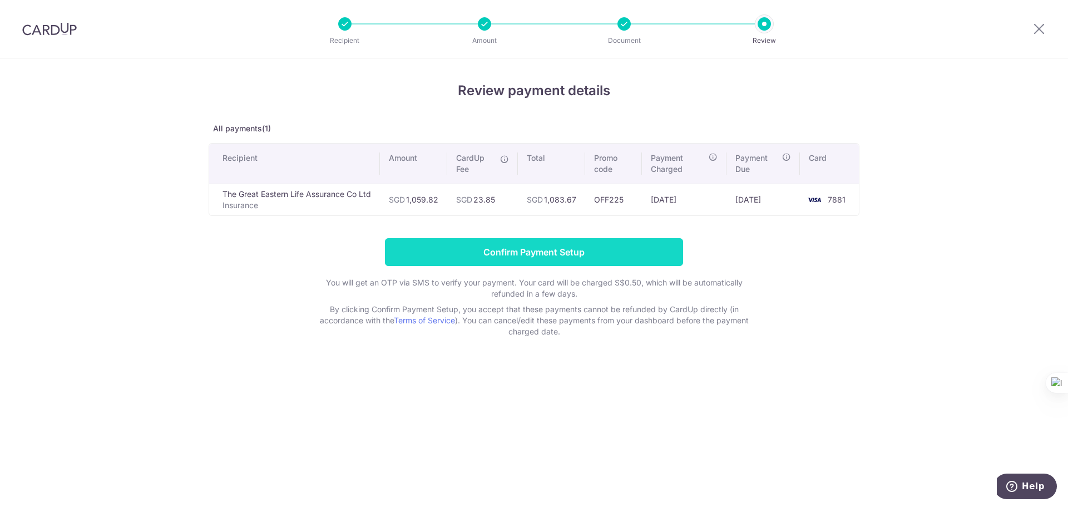
click at [565, 256] on input "Confirm Payment Setup" at bounding box center [534, 252] width 298 height 28
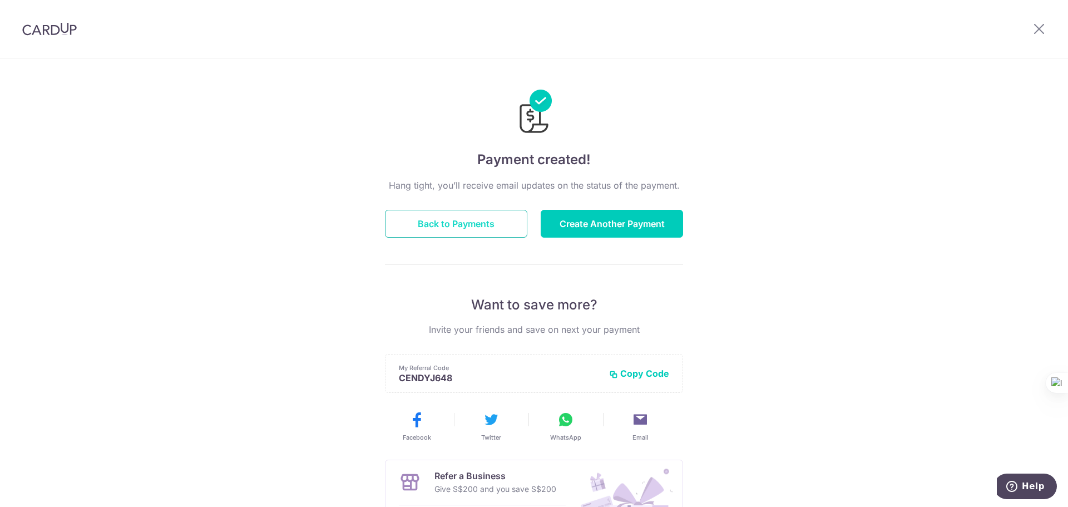
click at [448, 226] on button "Back to Payments" at bounding box center [456, 224] width 142 height 28
